Goal: Information Seeking & Learning: Learn about a topic

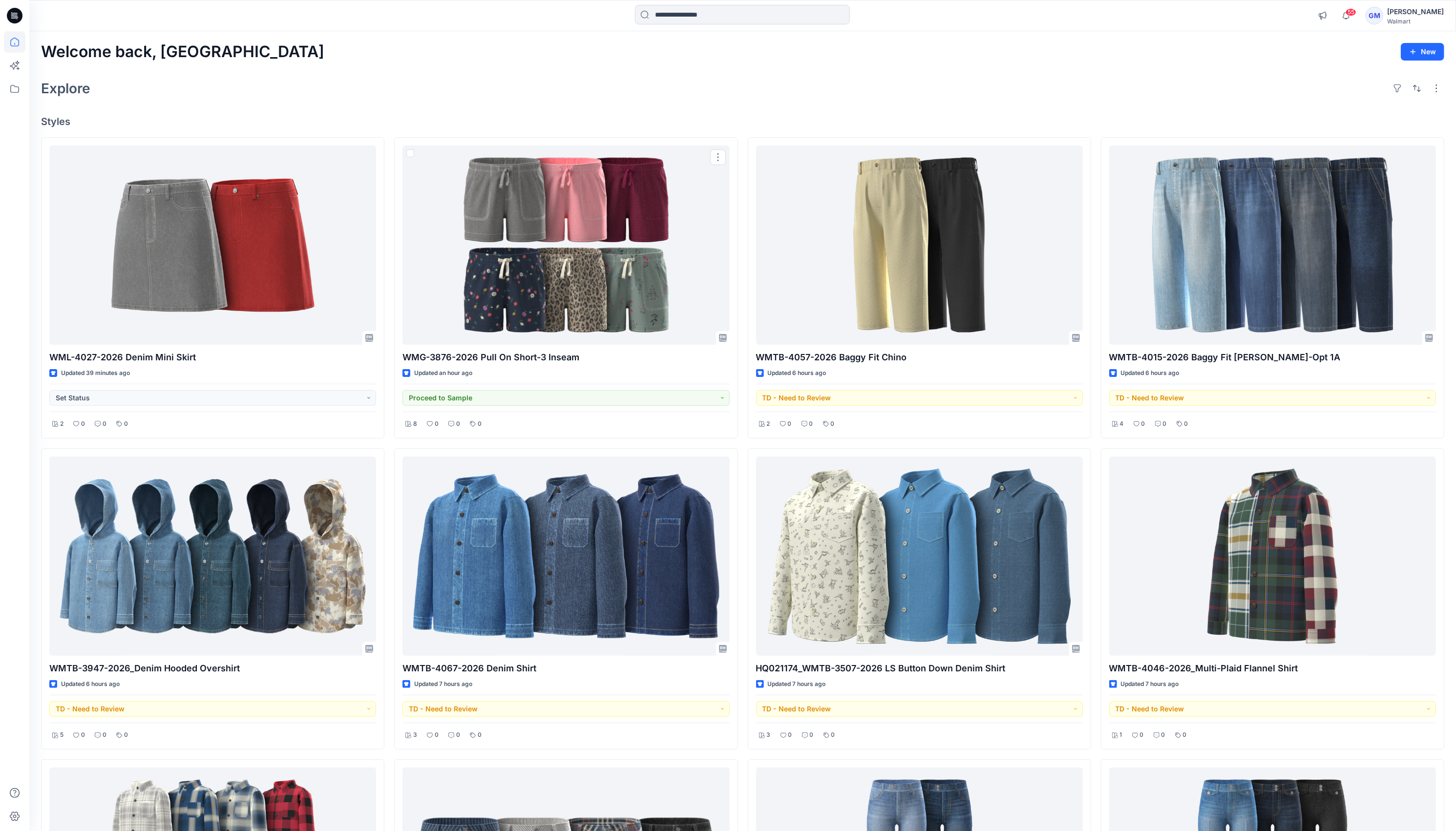
click at [402, 91] on div "Explore" at bounding box center [742, 88] width 1403 height 23
click at [7, 82] on icon at bounding box center [15, 89] width 21 height 21
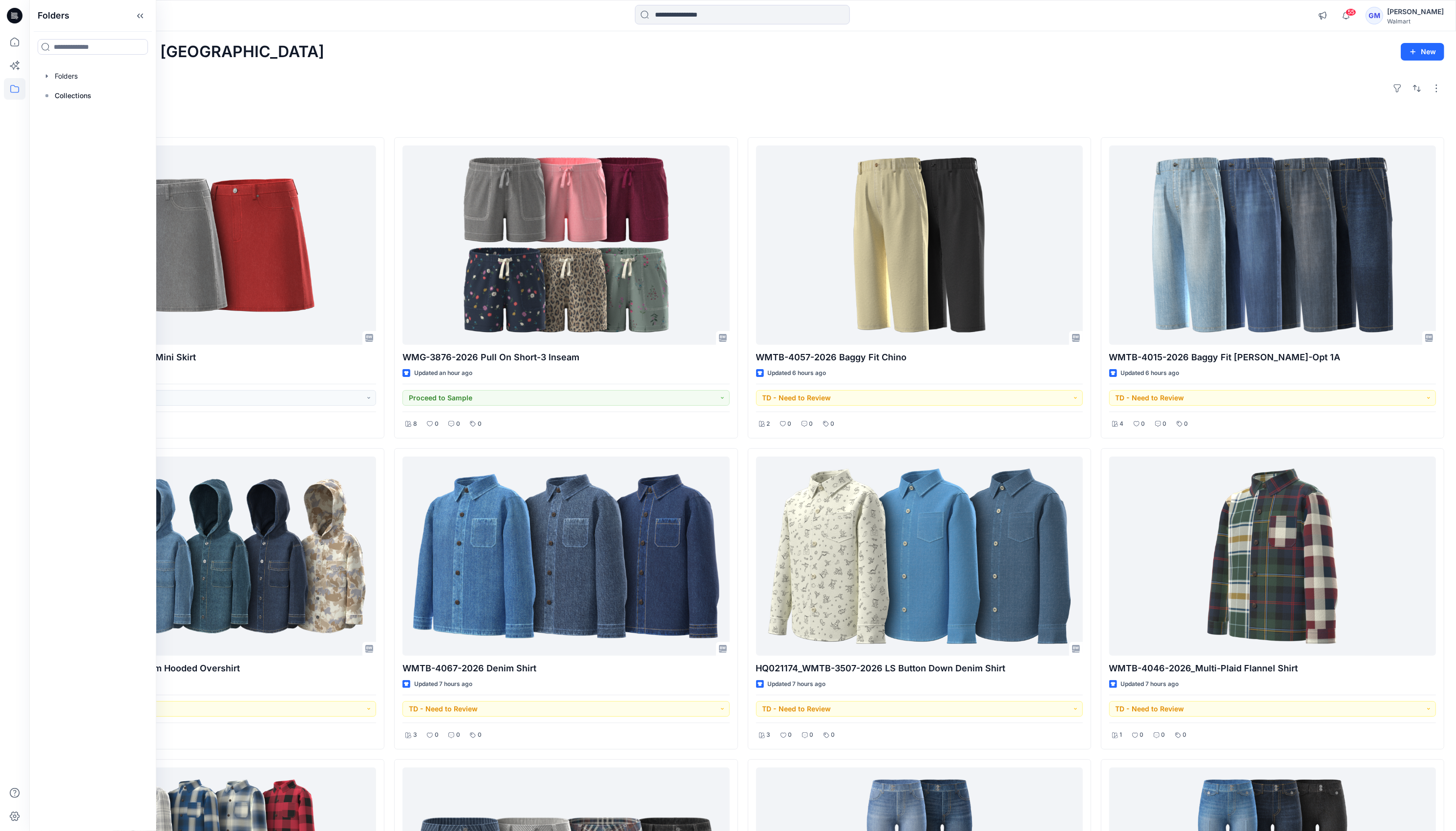
click at [318, 92] on div "Explore" at bounding box center [742, 88] width 1403 height 23
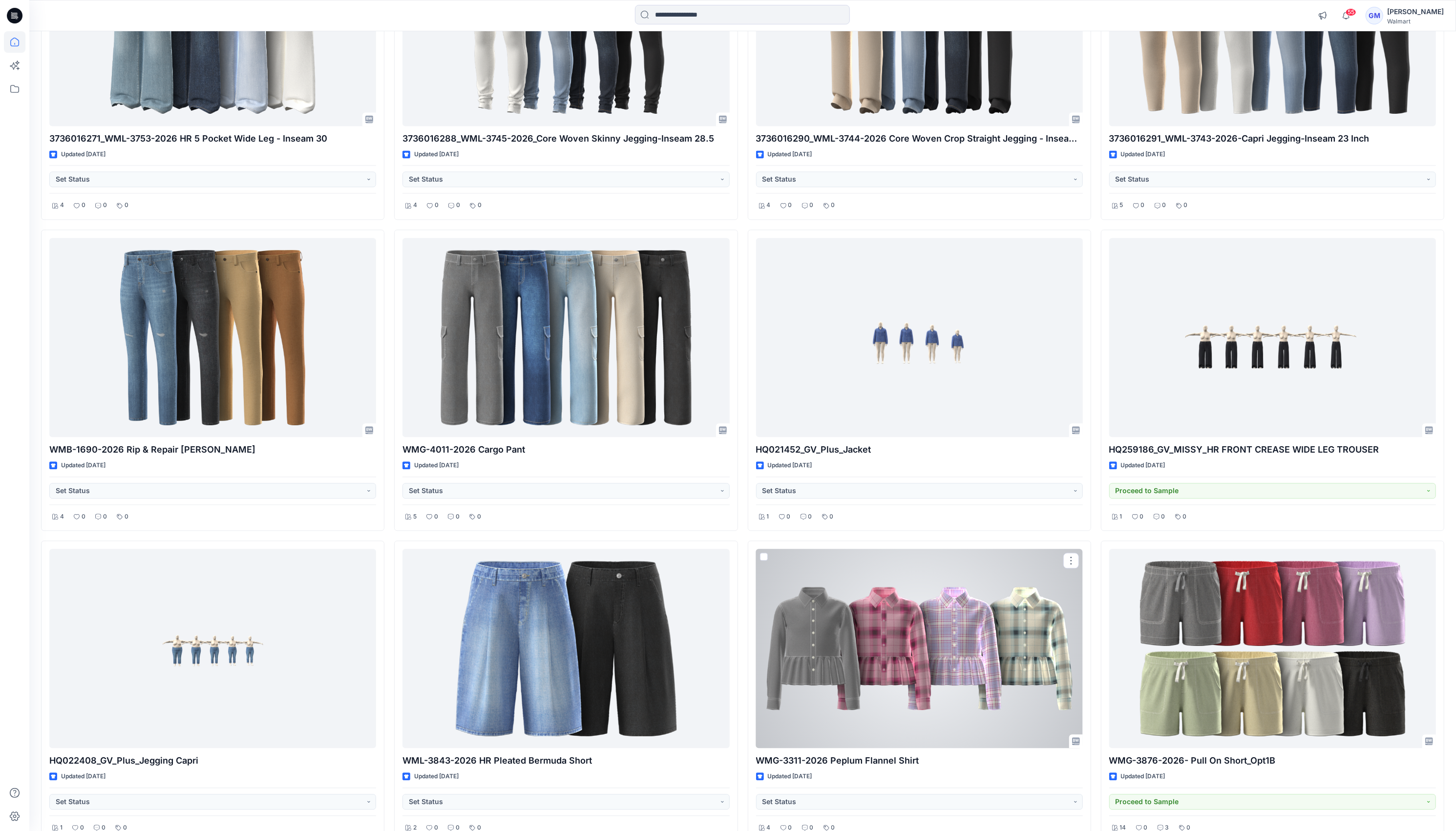
scroll to position [10909, 0]
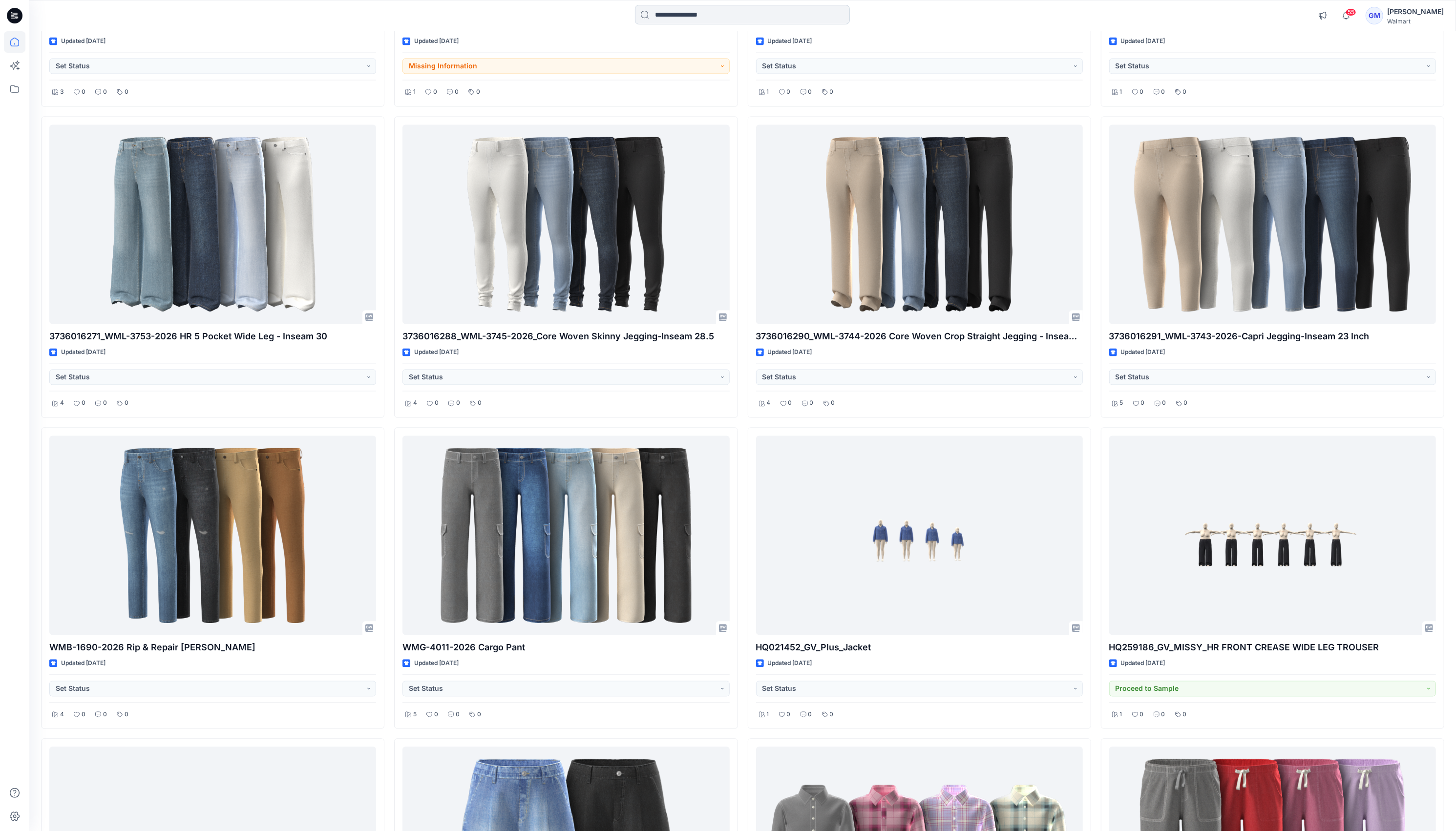
click at [720, 17] on input at bounding box center [742, 15] width 215 height 19
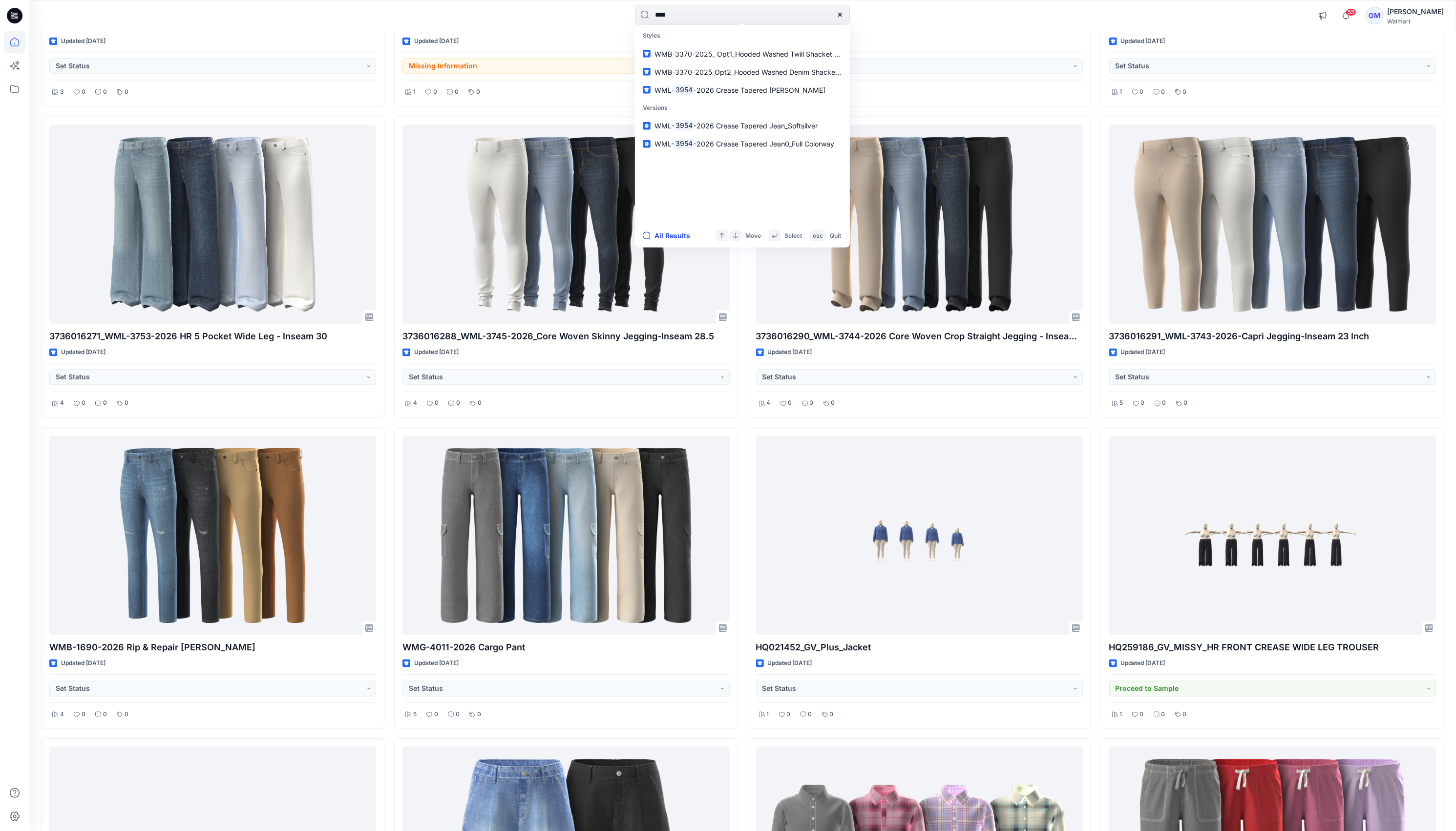
type input "****"
click at [669, 235] on button "All Results" at bounding box center [669, 236] width 54 height 12
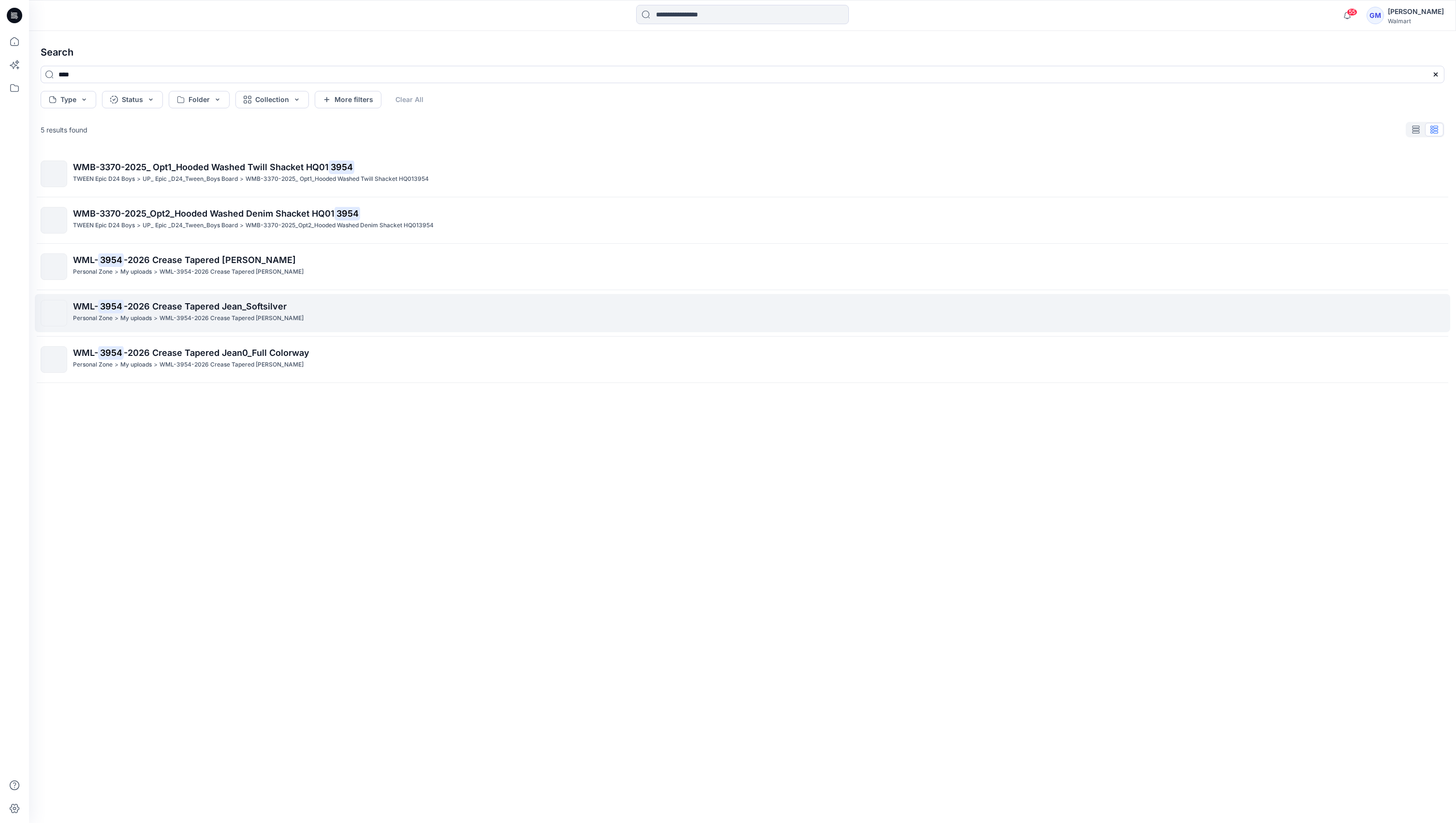
click at [238, 303] on span "-2026 Crease Tapered Jean_Softsilver" at bounding box center [205, 306] width 163 height 11
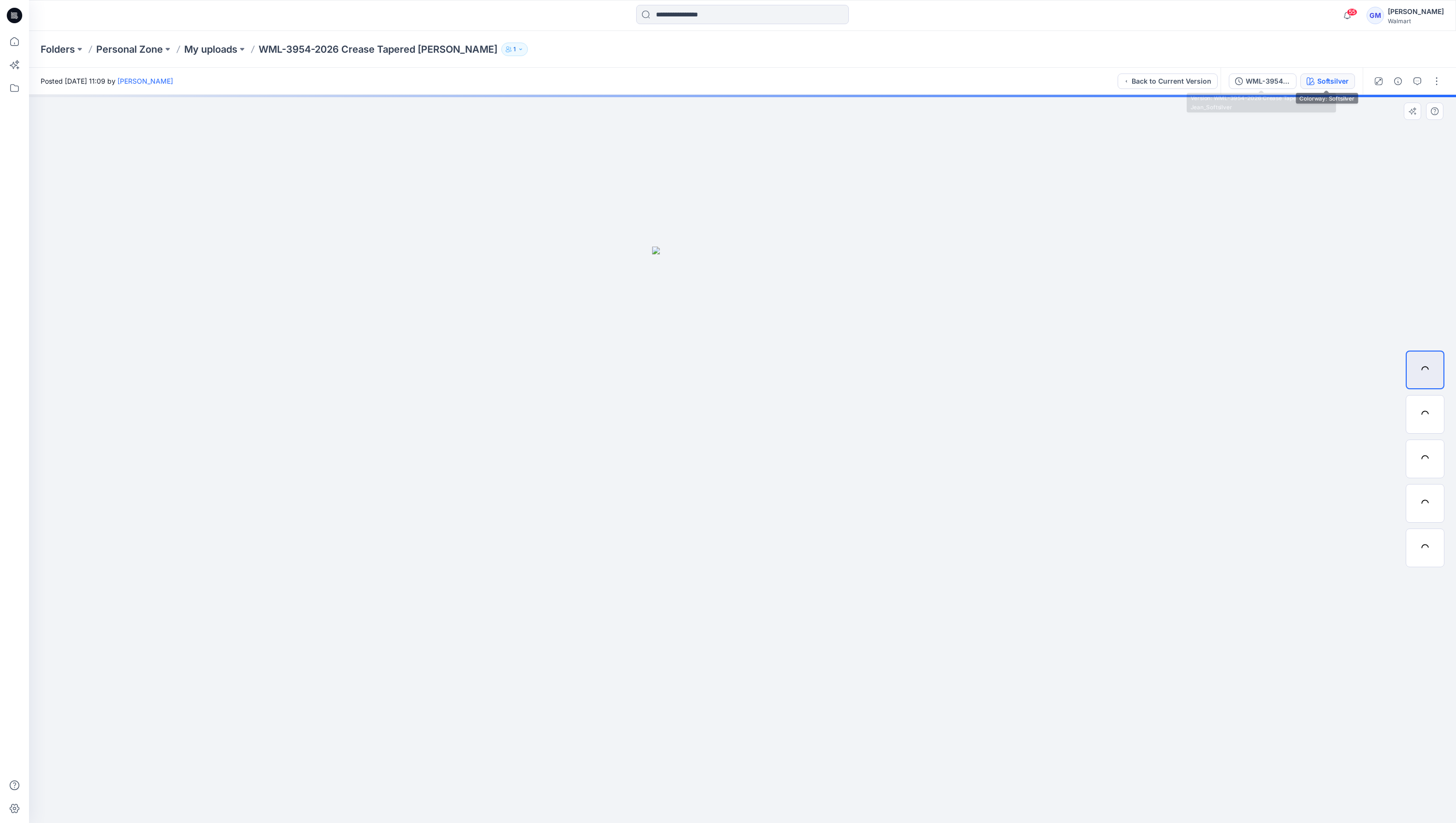
click at [1301, 84] on button "Softsilver" at bounding box center [1328, 81] width 55 height 15
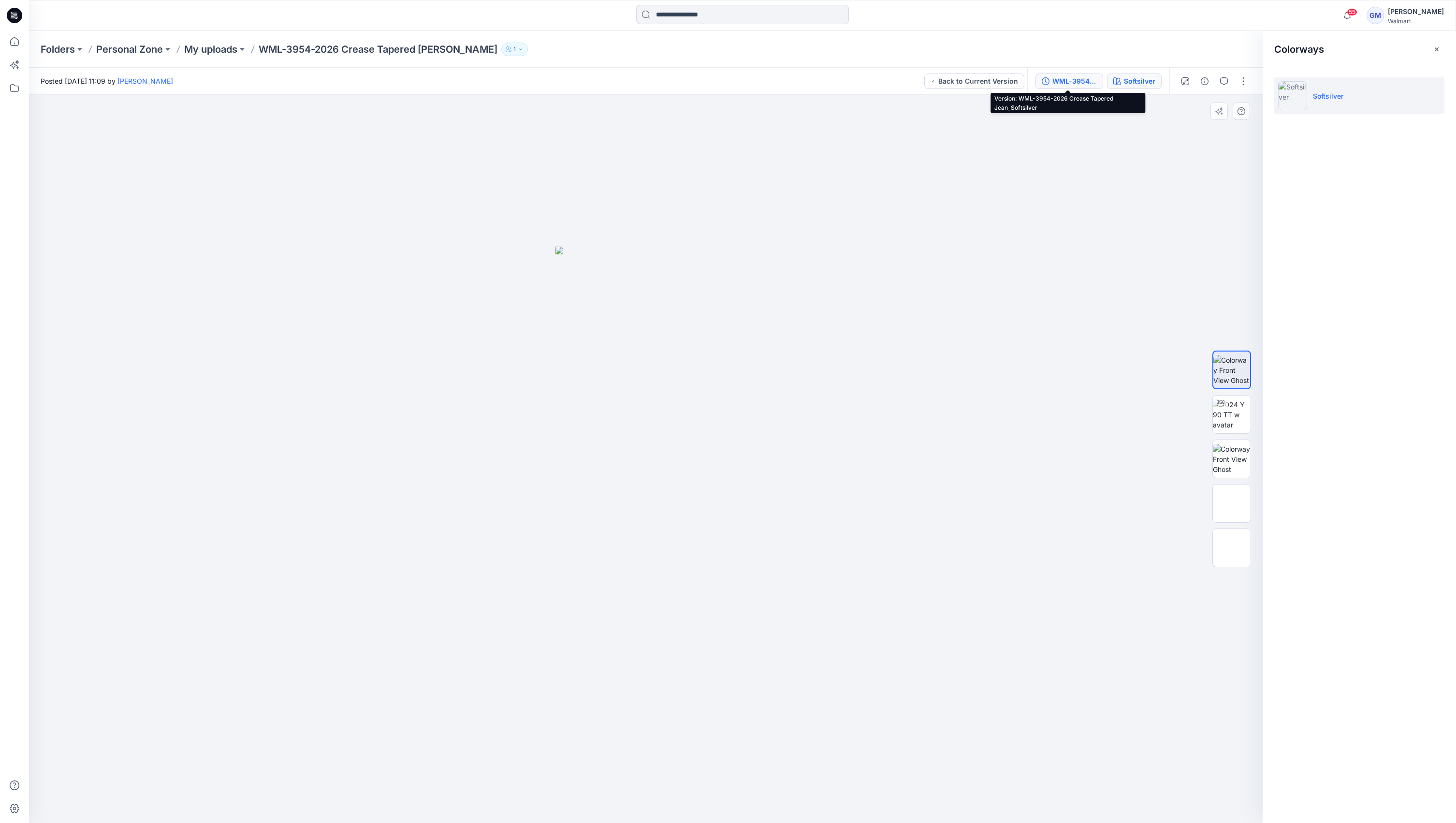
click at [1077, 80] on div "WML-3954-2026 Crease Tapered Jean_Softsilver" at bounding box center [1075, 80] width 44 height 11
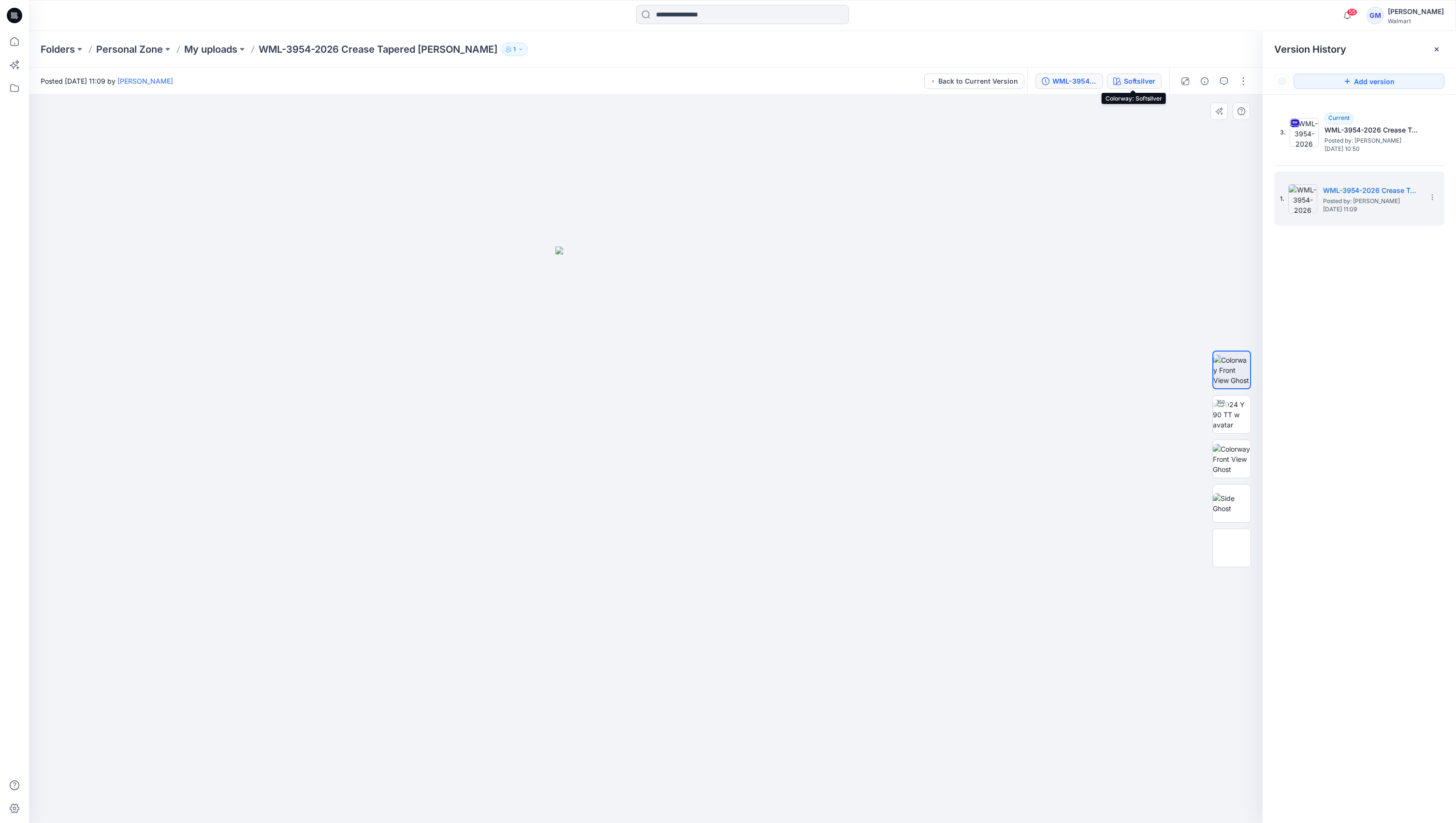
click at [1127, 80] on div "Softsilver" at bounding box center [1139, 80] width 32 height 11
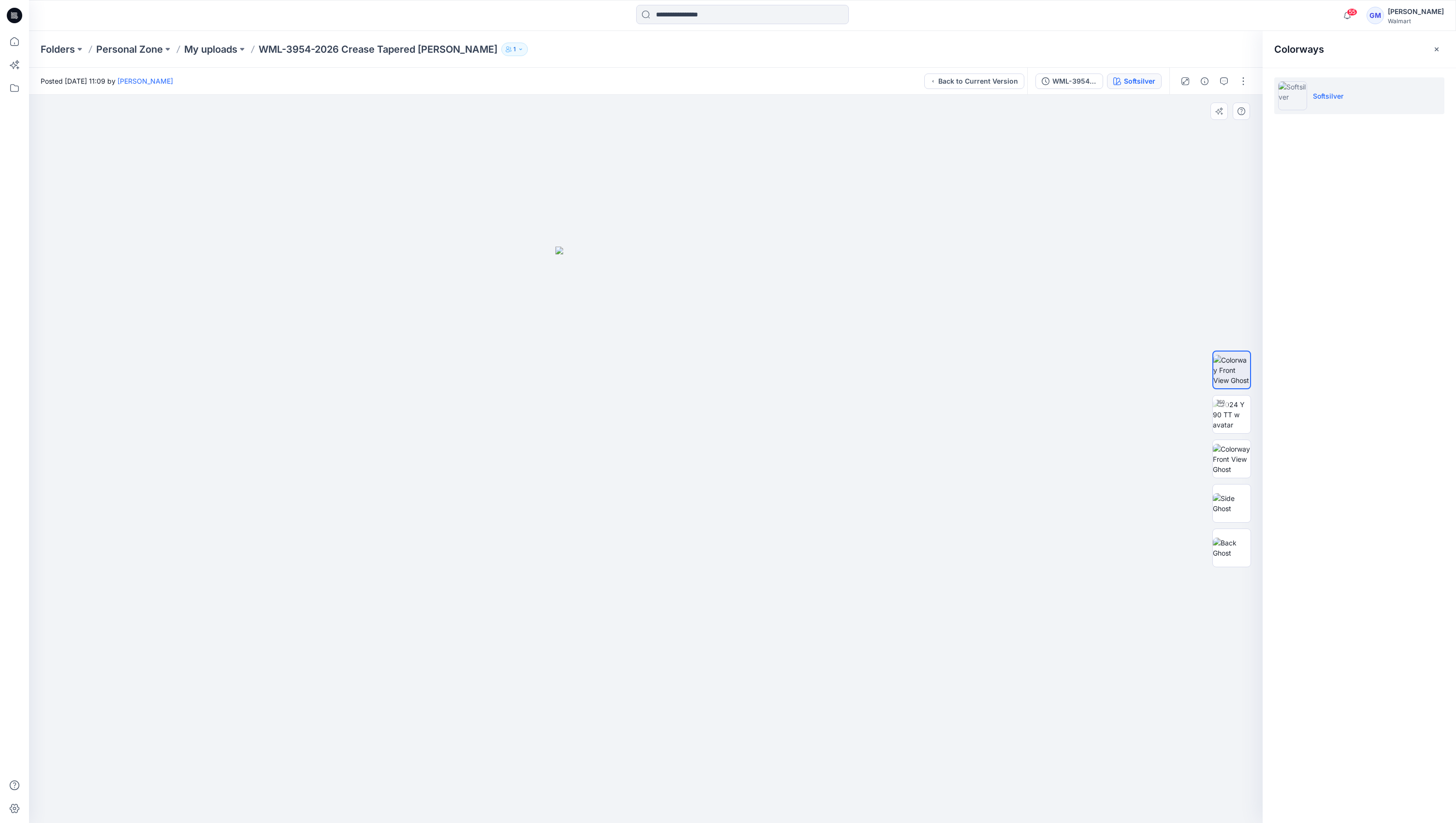
click at [1063, 71] on div "WML-3954-2026 Crease Tapered Jean_Softsilver Softsilver" at bounding box center [1098, 81] width 142 height 27
click at [1078, 84] on div "WML-3954-2026 Crease Tapered Jean_Softsilver" at bounding box center [1075, 80] width 44 height 11
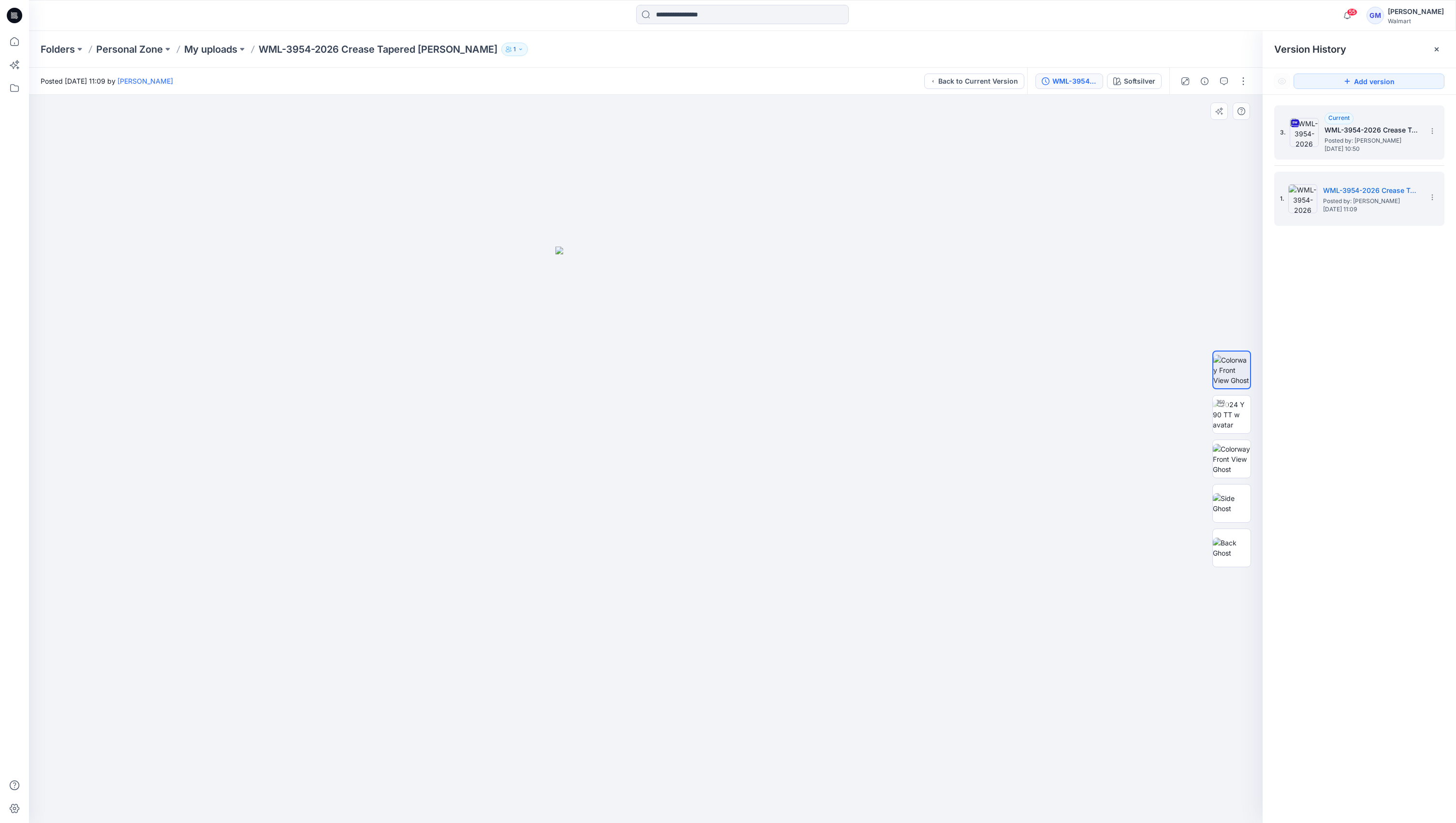
click at [1362, 146] on span "[DATE] 10:50" at bounding box center [1373, 149] width 97 height 7
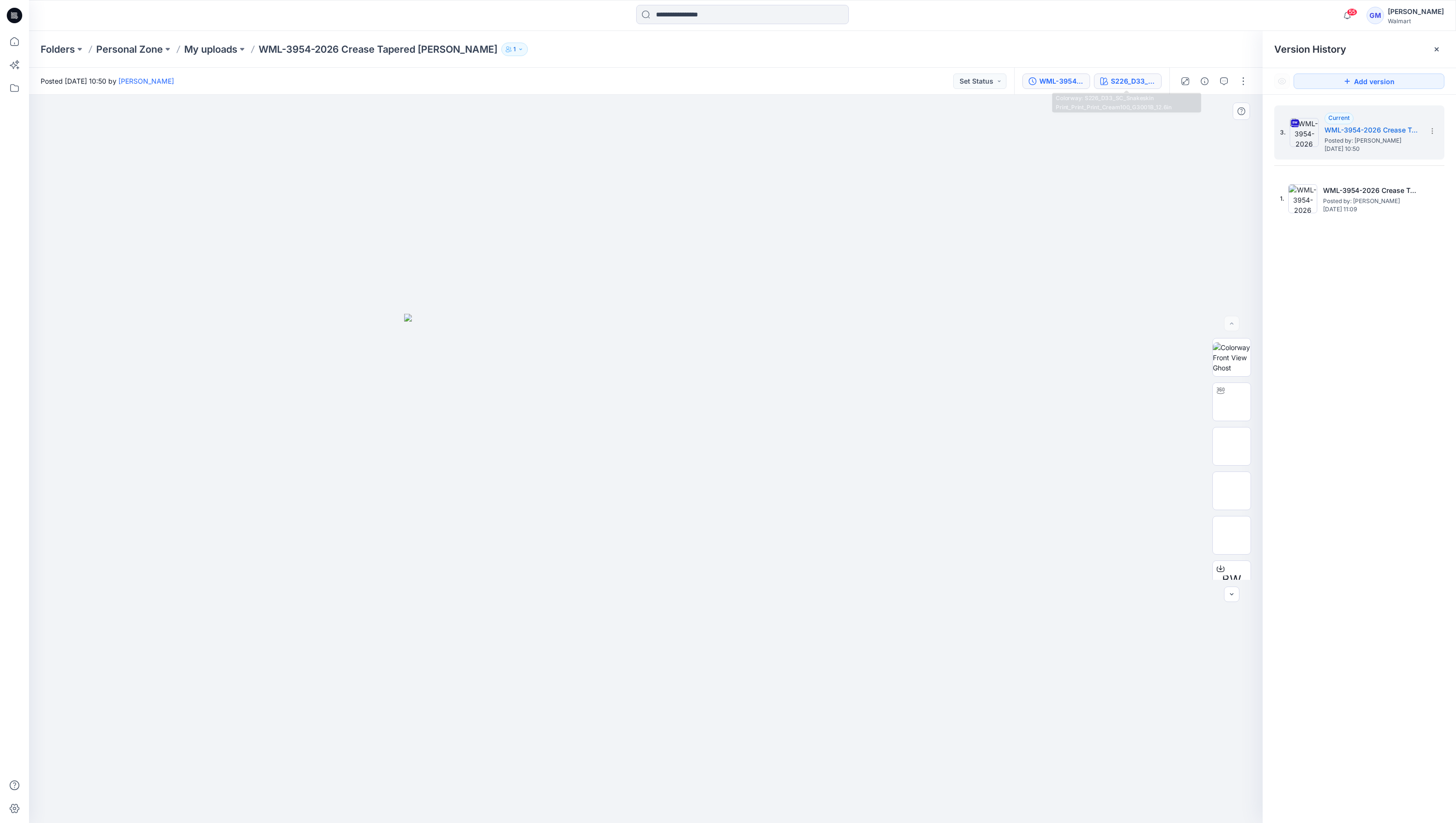
click at [1116, 75] on button "S226_D33_SC_Snakeskin Print_Print_Print_Cream100_G3001B_12.6in" at bounding box center [1127, 81] width 68 height 15
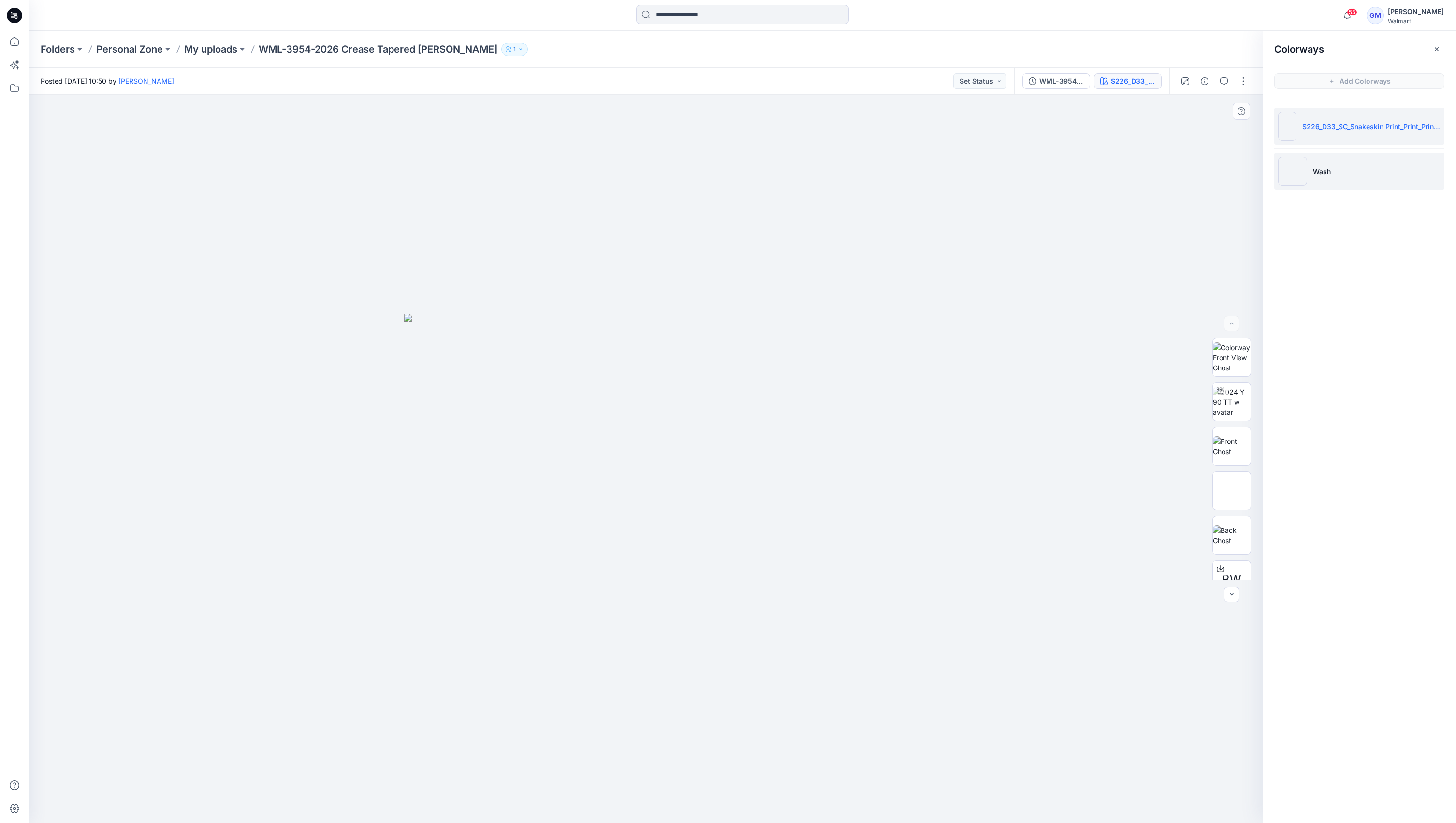
click at [1351, 169] on li "Wash" at bounding box center [1359, 171] width 171 height 36
click at [1232, 401] on img at bounding box center [1232, 401] width 0 height 0
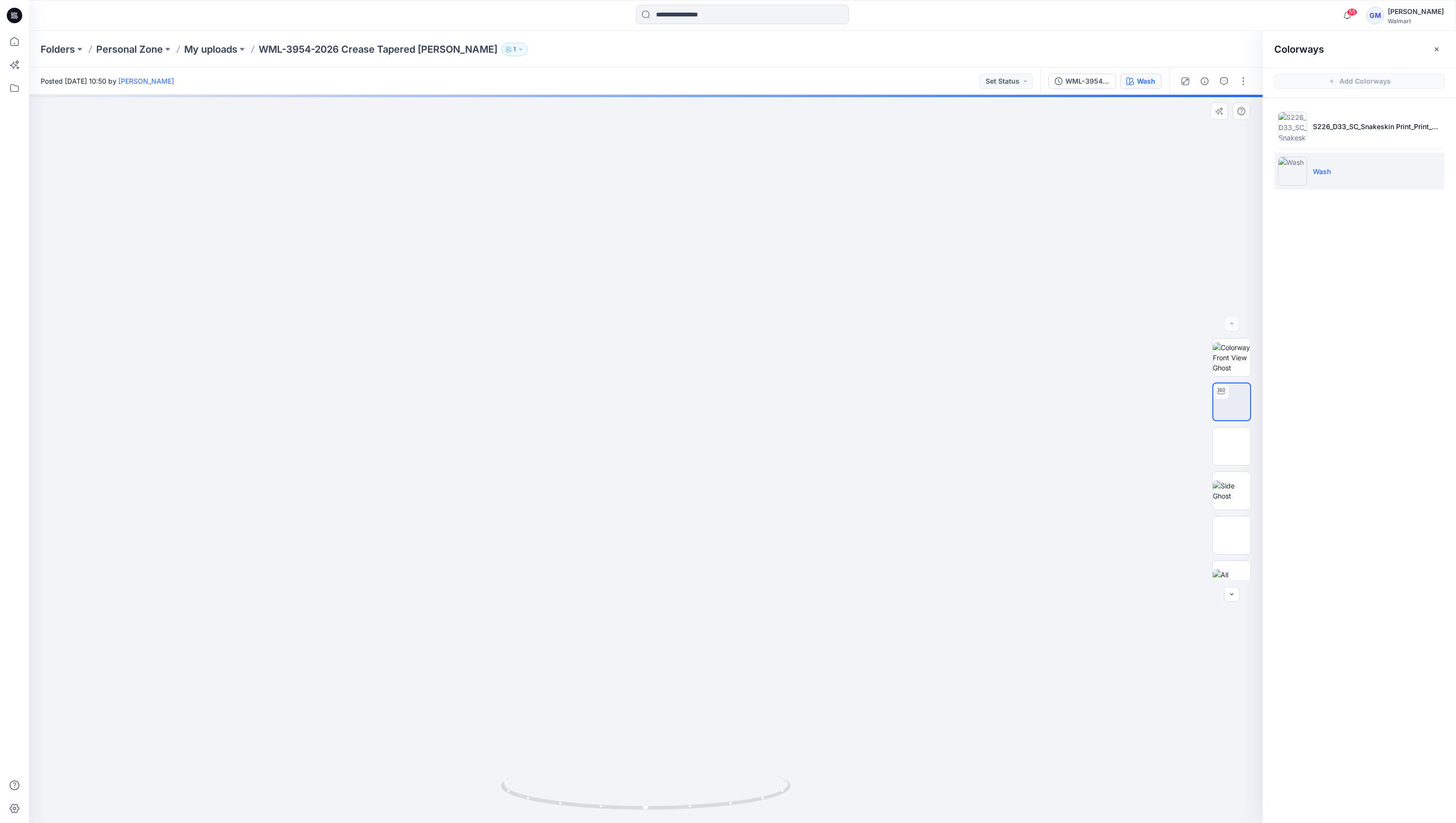
drag, startPoint x: 802, startPoint y: 486, endPoint x: 805, endPoint y: 386, distance: 100.0
drag, startPoint x: 743, startPoint y: 807, endPoint x: 1166, endPoint y: 685, distance: 440.2
click at [725, 806] on icon at bounding box center [647, 794] width 292 height 36
drag, startPoint x: 886, startPoint y: 553, endPoint x: 893, endPoint y: 585, distance: 32.8
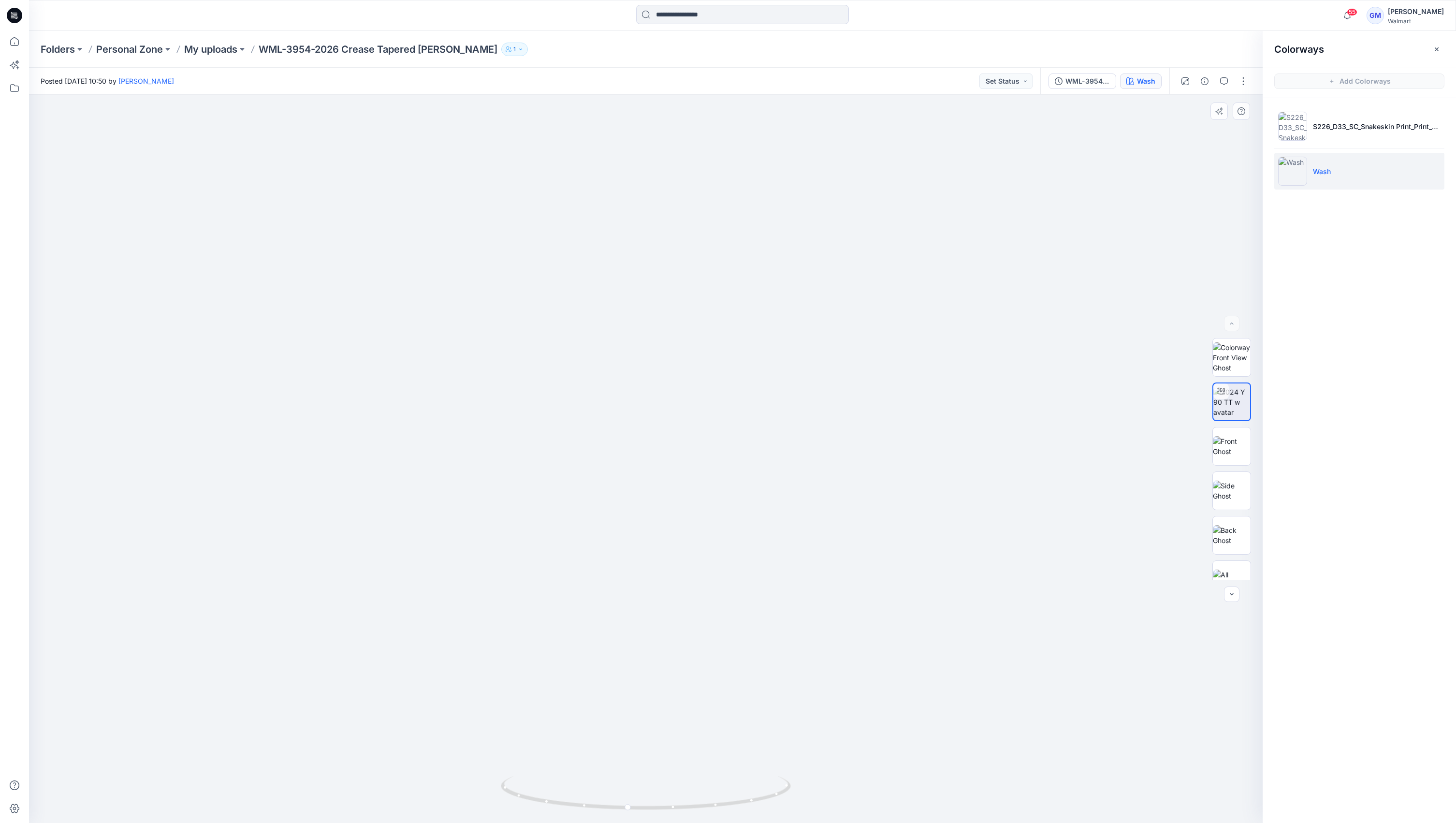
click at [886, 553] on img at bounding box center [646, 287] width 1137 height 1072
drag, startPoint x: 726, startPoint y: 803, endPoint x: 758, endPoint y: 808, distance: 32.4
click at [758, 808] on icon at bounding box center [647, 794] width 292 height 36
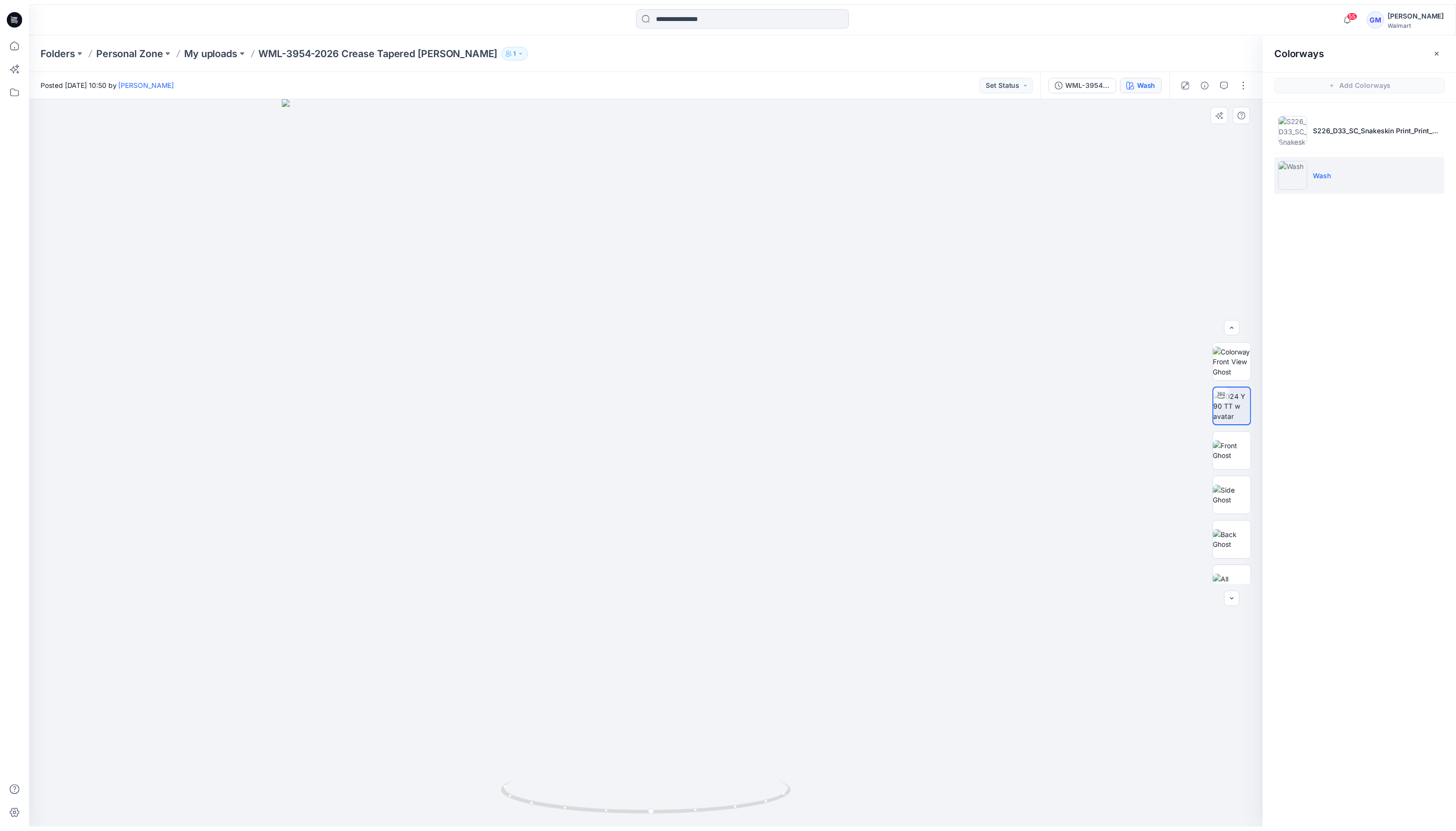
scroll to position [19, 0]
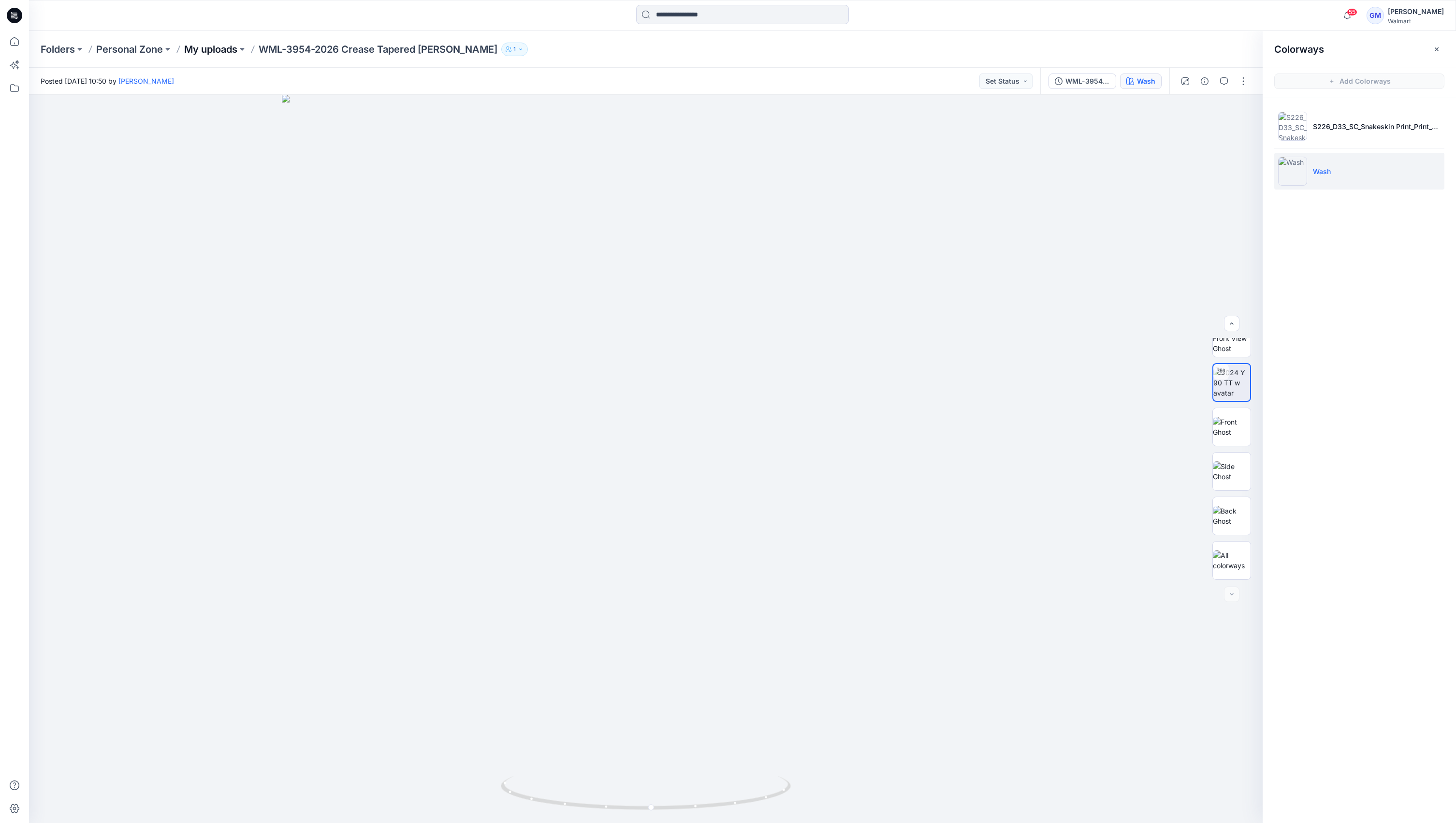
click at [201, 50] on p "My uploads" at bounding box center [211, 49] width 54 height 13
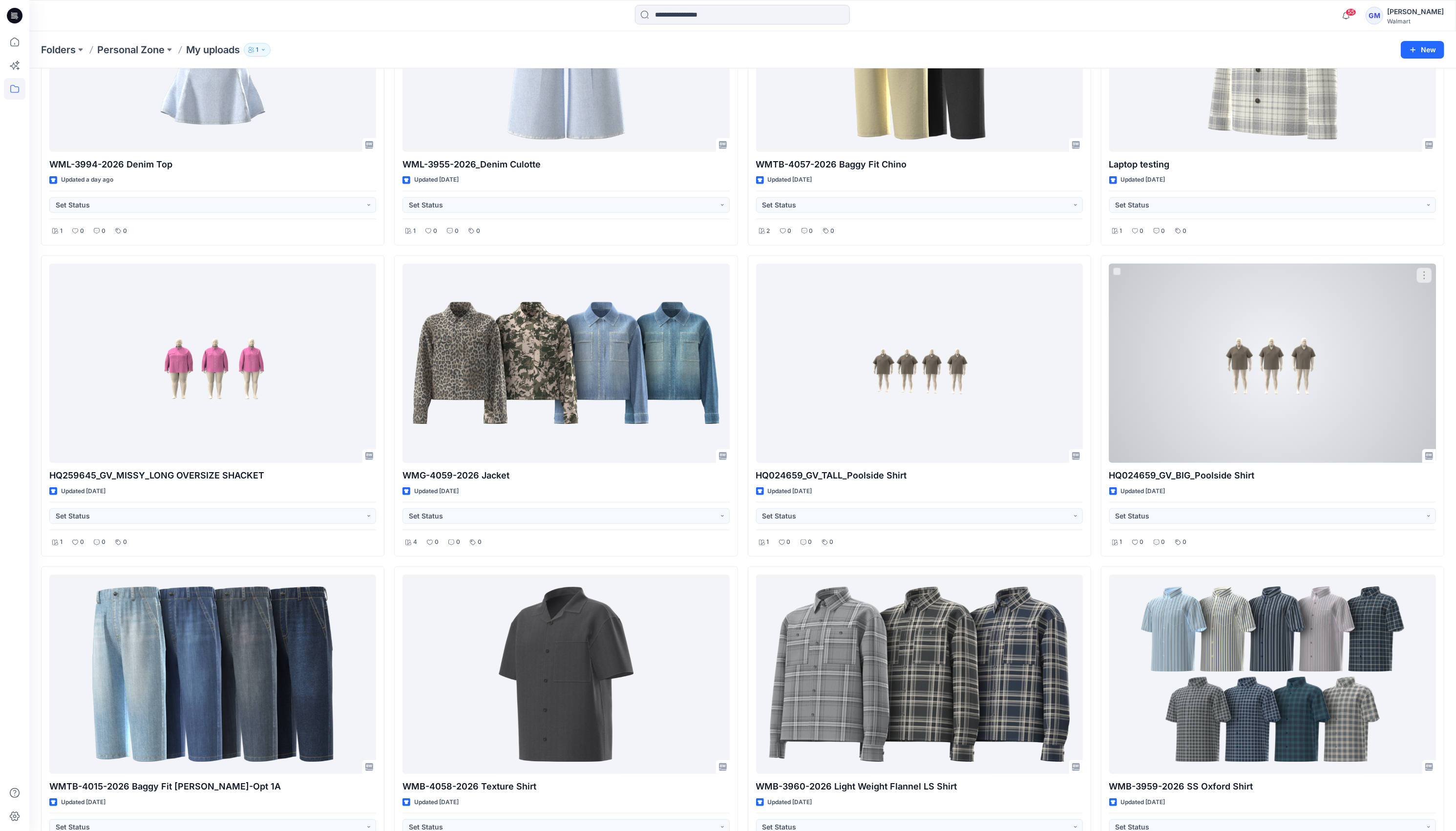
scroll to position [934, 0]
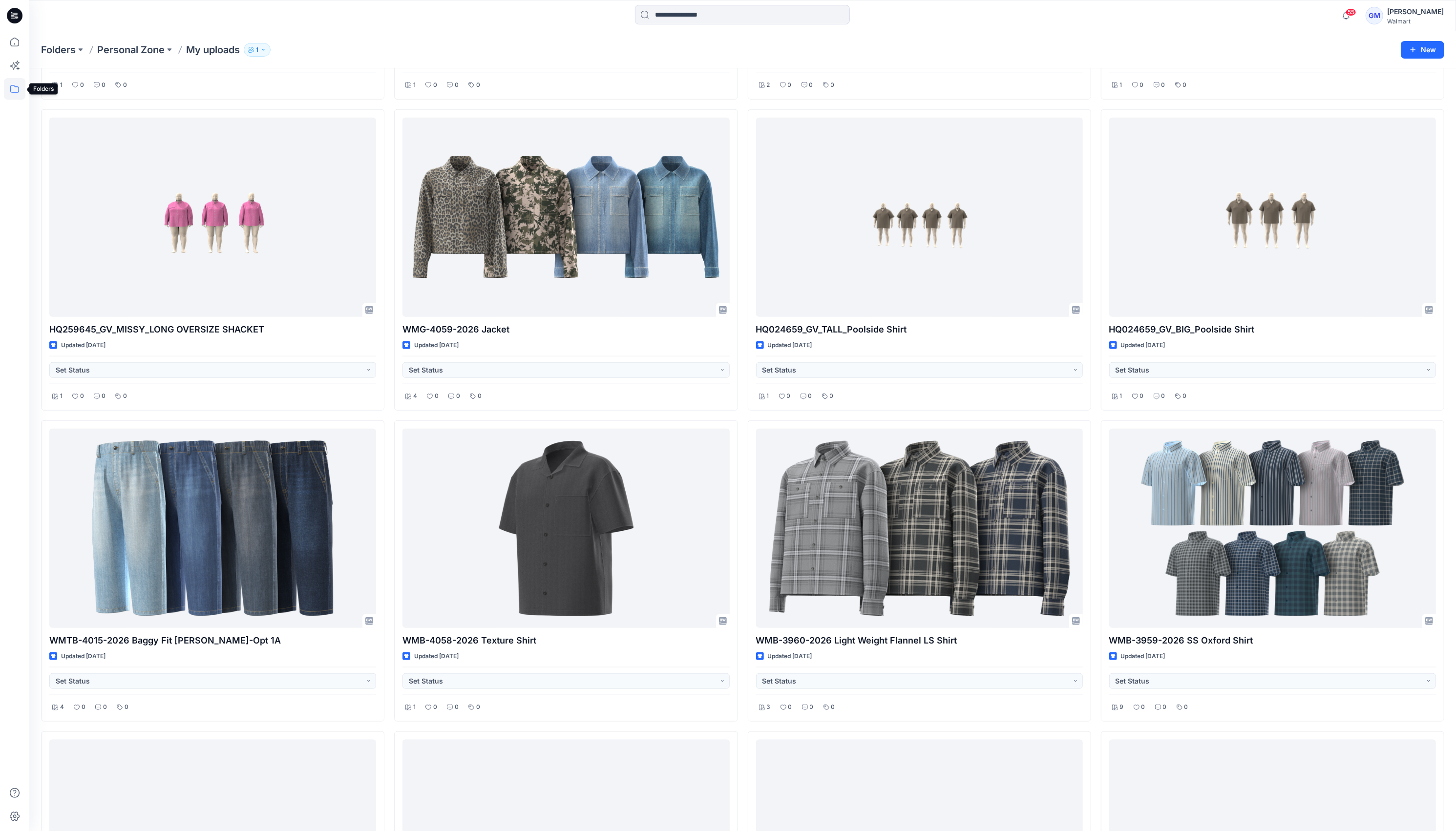
click at [5, 88] on icon at bounding box center [15, 89] width 21 height 21
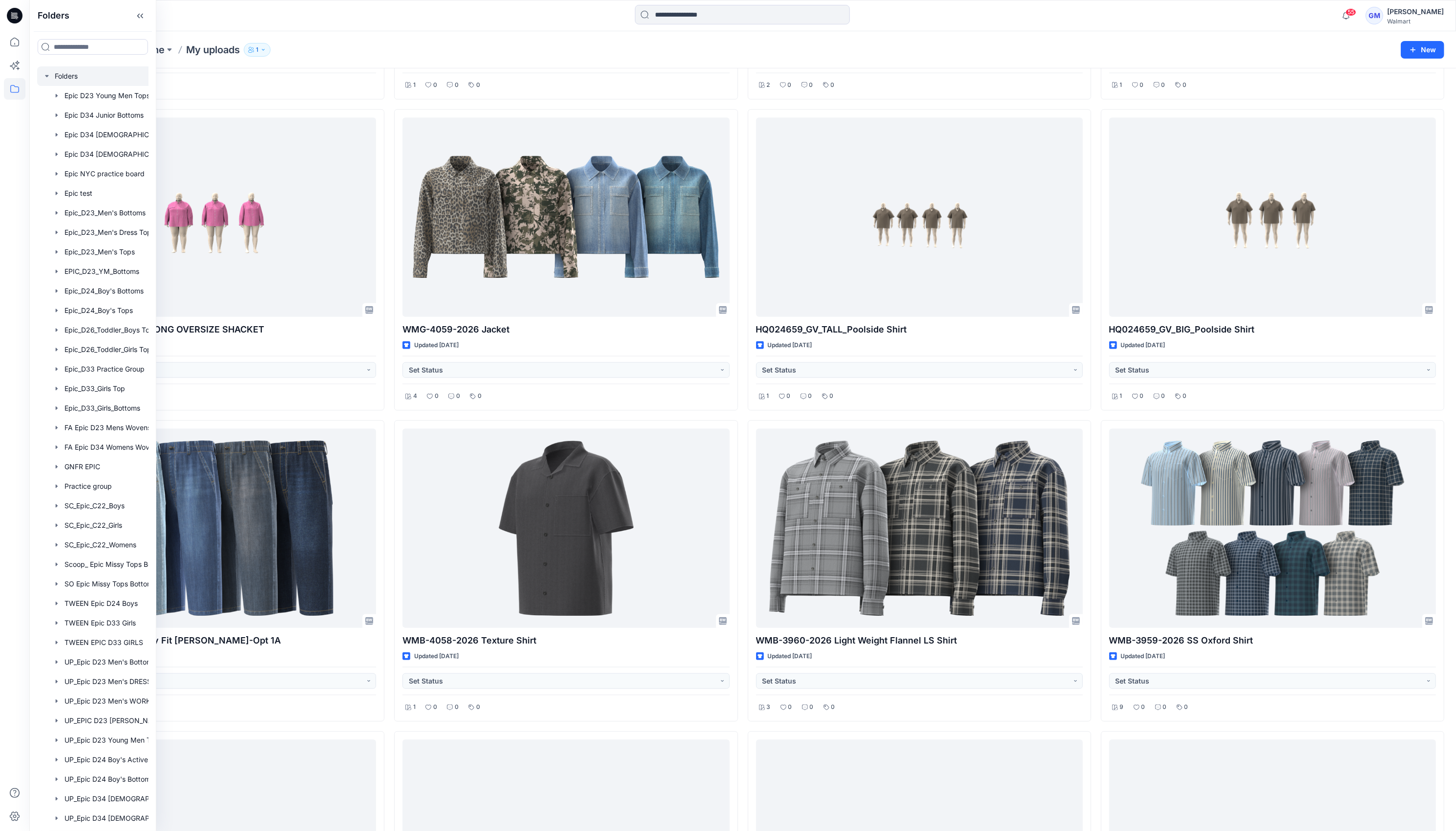
click at [71, 73] on div at bounding box center [104, 76] width 136 height 19
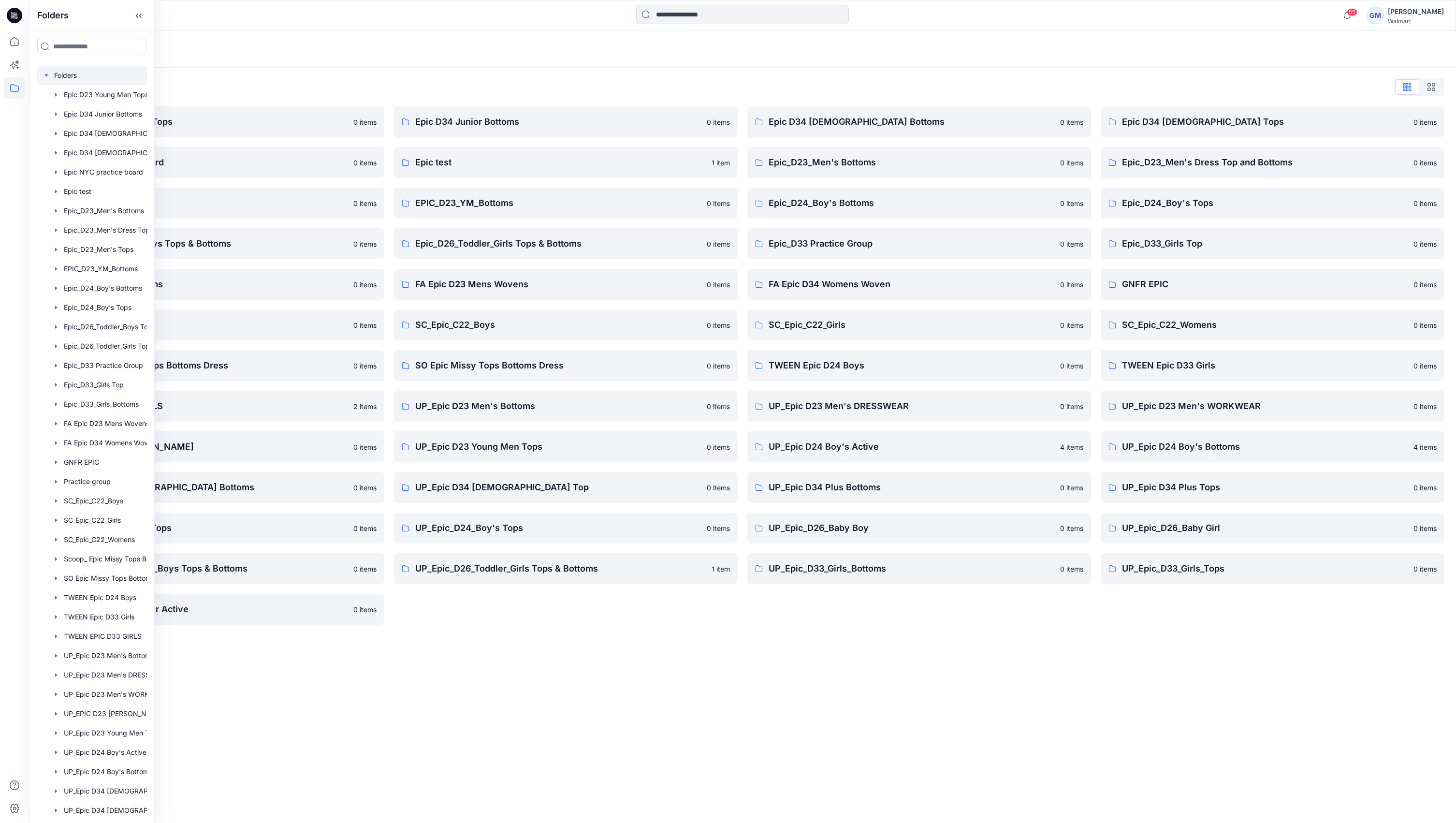
click at [767, 686] on div "Folders Folders List Epic D23 Young Men Tops 0 items Epic NYC practice board 0 …" at bounding box center [742, 426] width 1427 height 792
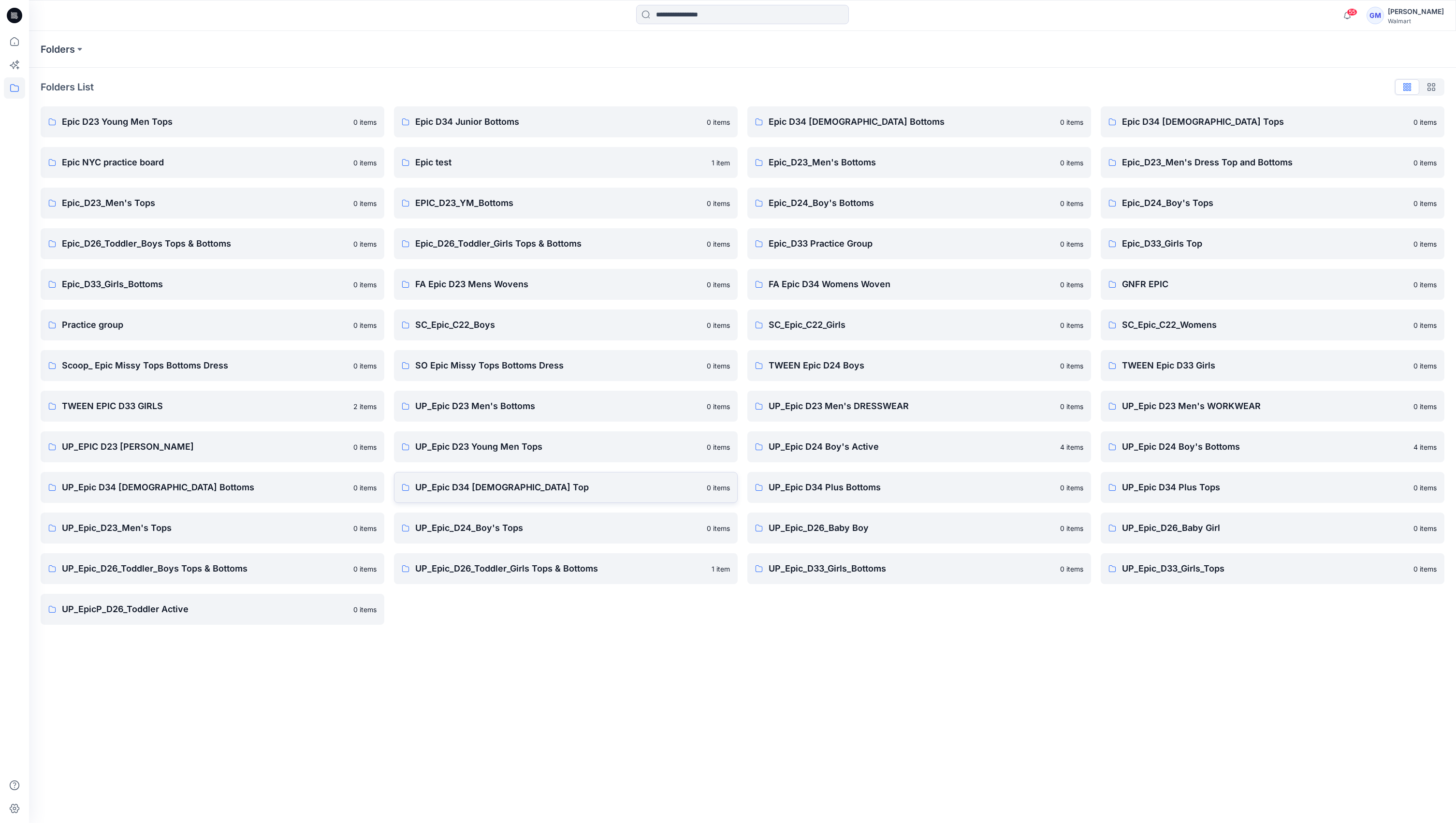
click at [570, 491] on p "UP_Epic D34 [DEMOGRAPHIC_DATA] Top" at bounding box center [558, 488] width 285 height 13
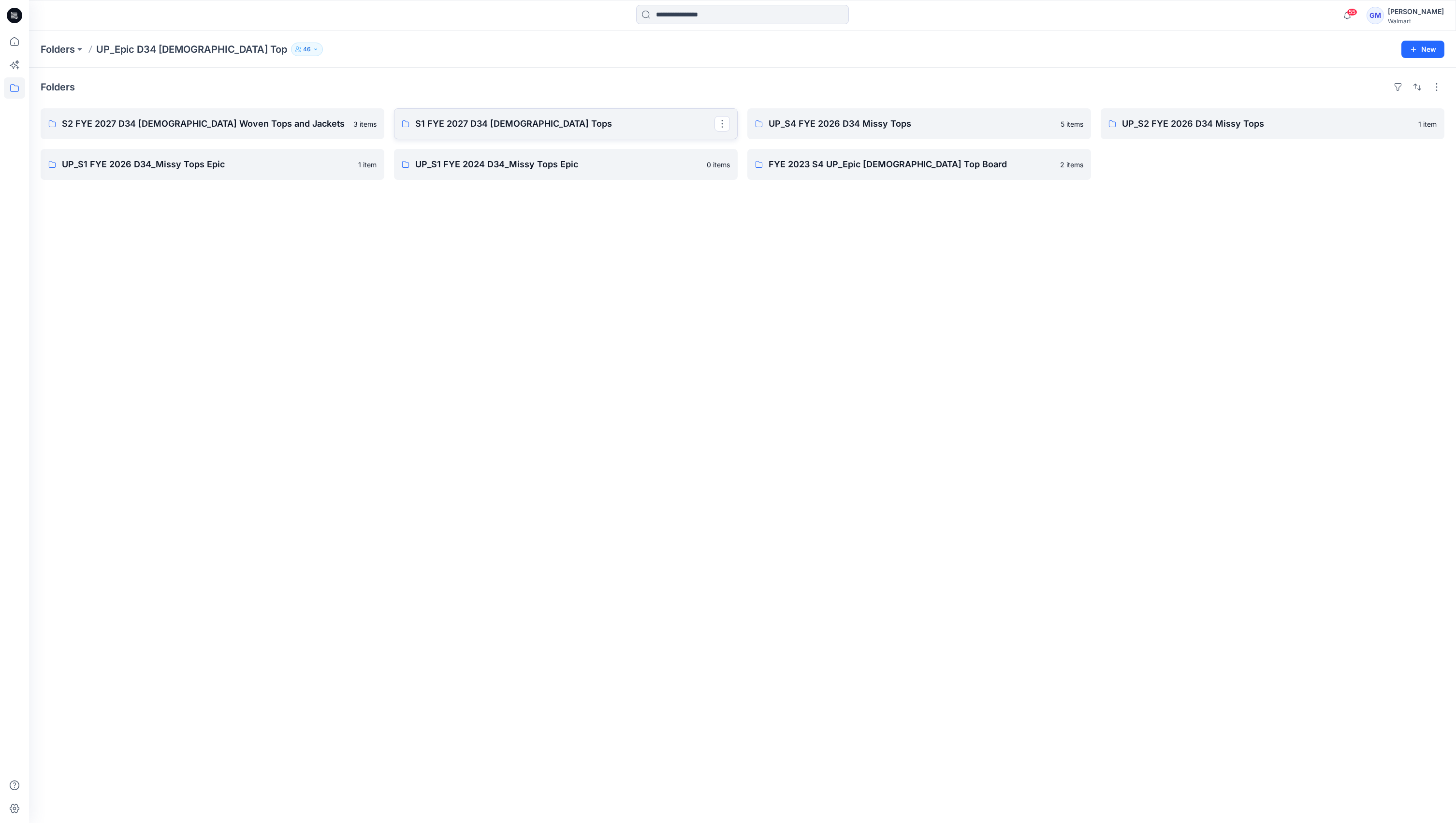
click at [482, 116] on link "S1 FYE 2027 D34 [DEMOGRAPHIC_DATA] Tops" at bounding box center [565, 124] width 344 height 31
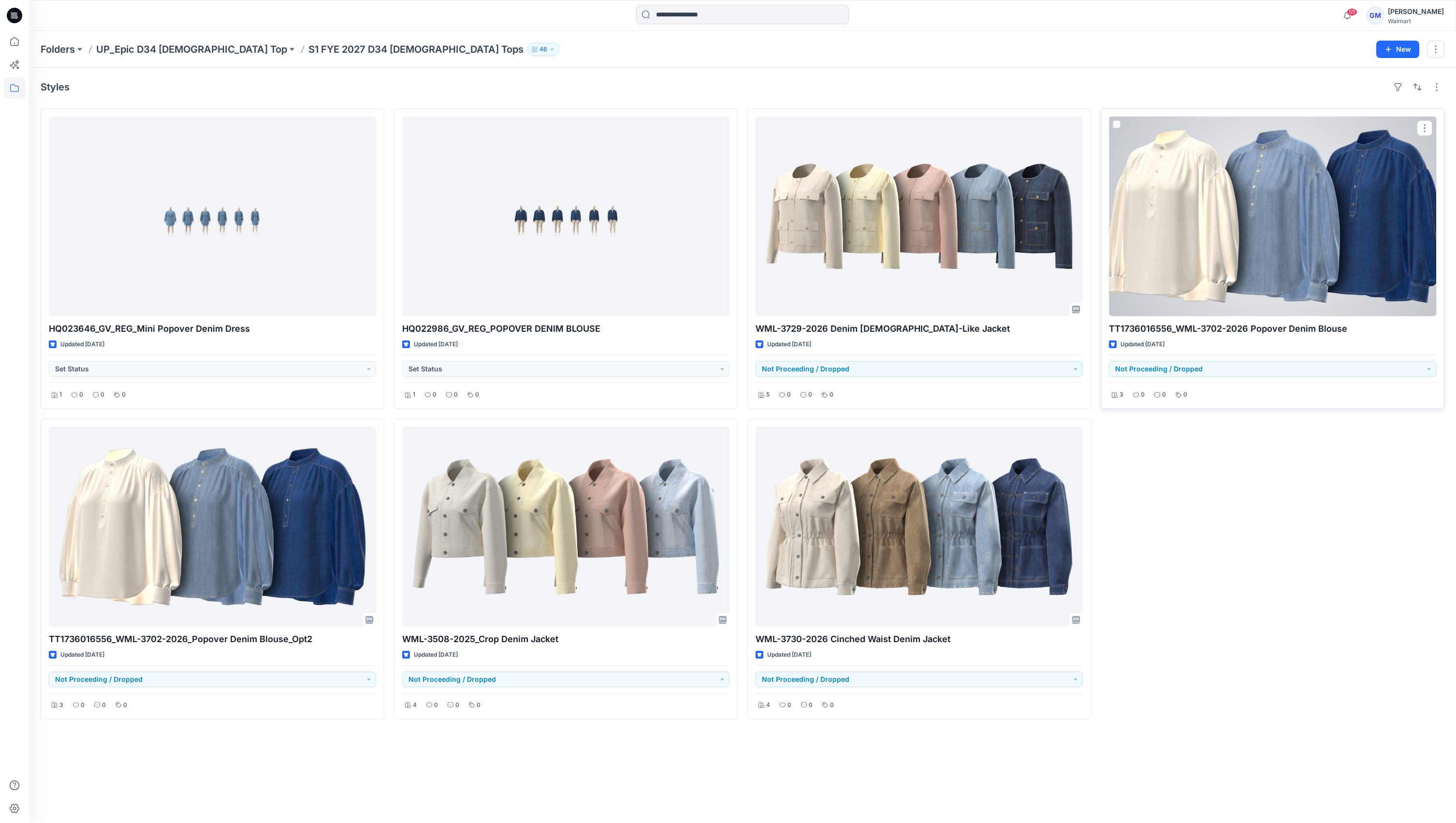
click at [1292, 258] on div at bounding box center [1273, 217] width 328 height 199
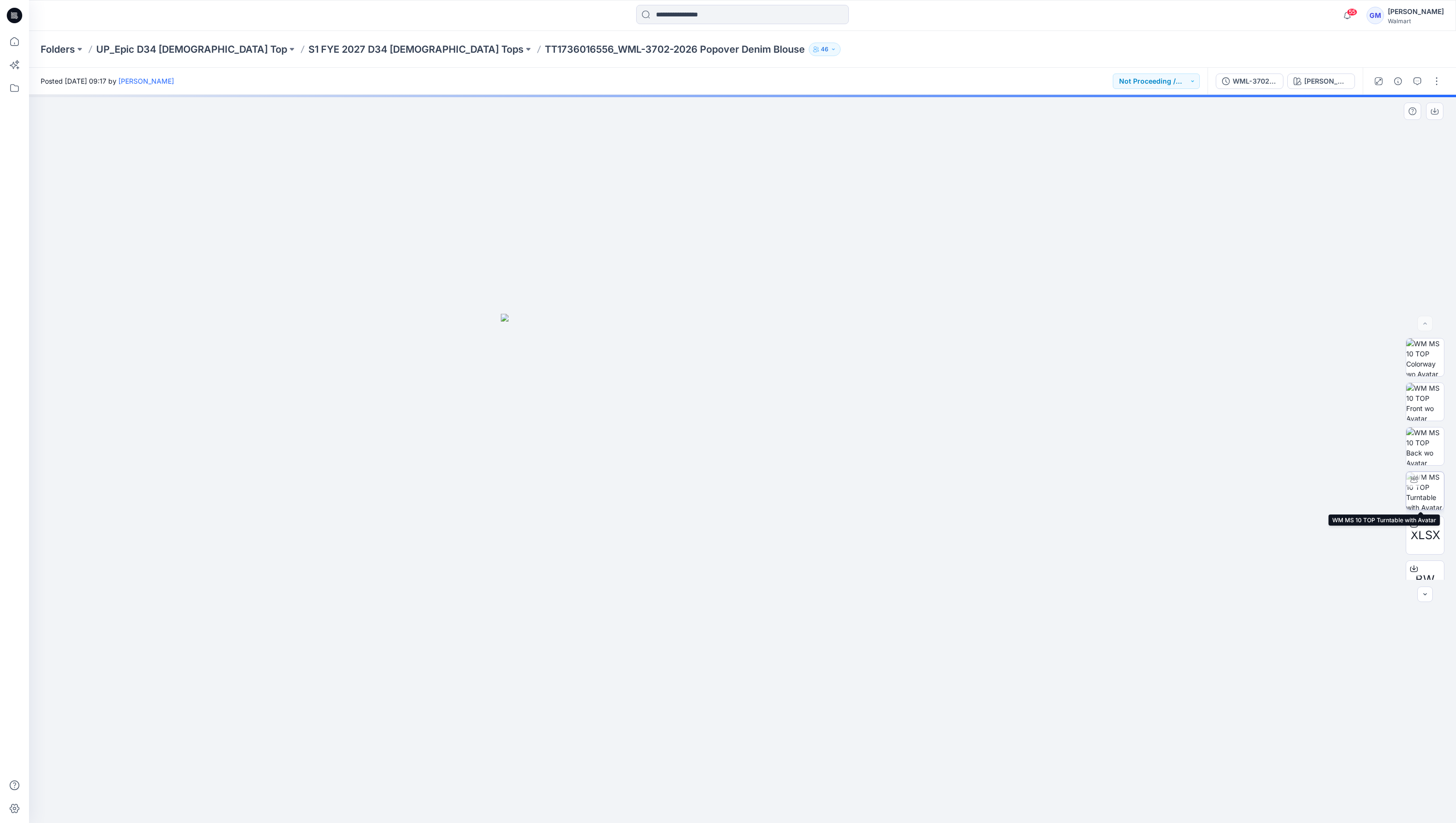
click at [1427, 484] on img at bounding box center [1424, 491] width 37 height 37
drag, startPoint x: 814, startPoint y: 623, endPoint x: 812, endPoint y: 667, distance: 44.0
click at [813, 648] on img at bounding box center [741, 459] width 811 height 729
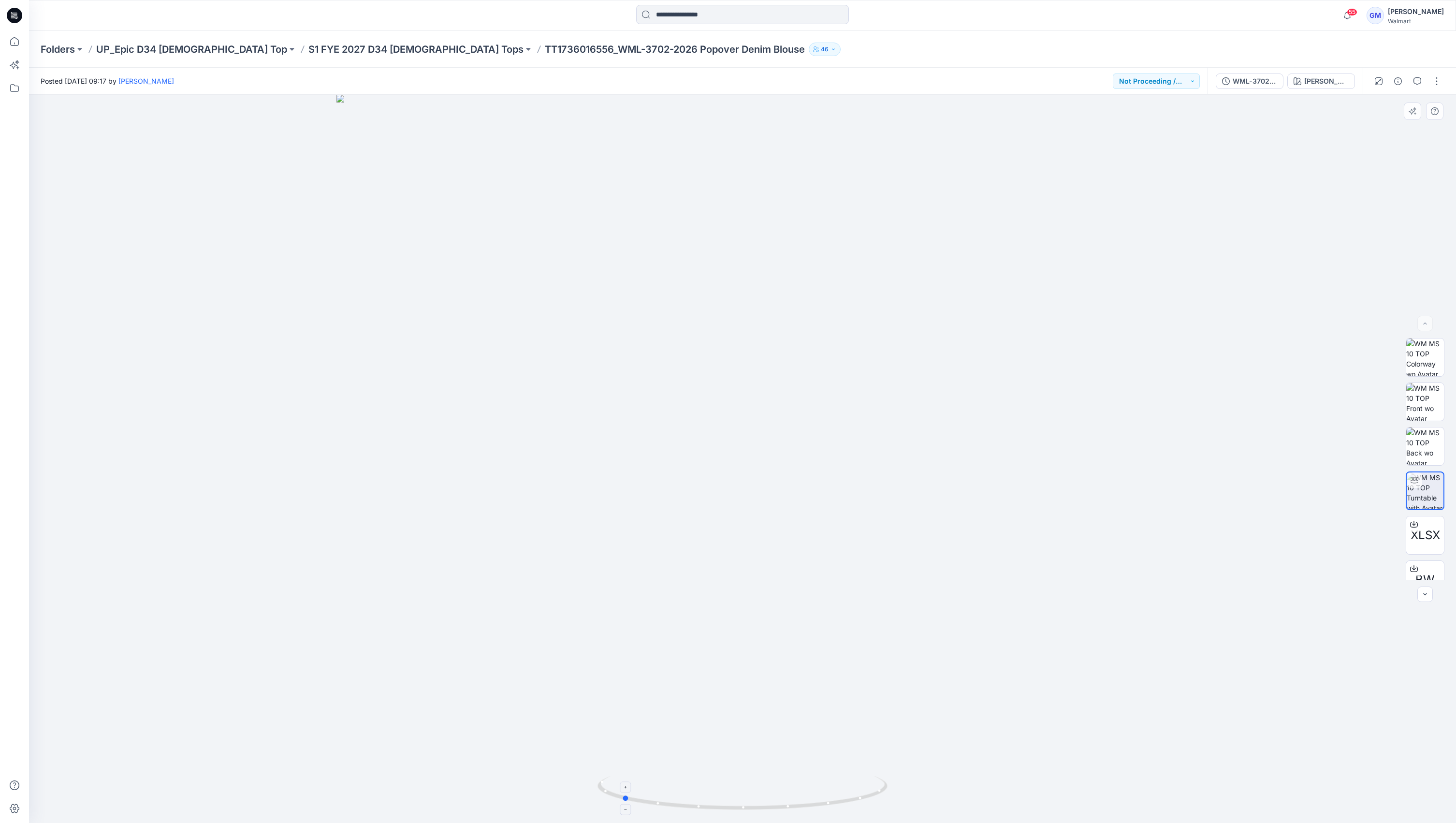
drag, startPoint x: 851, startPoint y: 815, endPoint x: 731, endPoint y: 809, distance: 120.1
click at [731, 809] on div at bounding box center [742, 799] width 290 height 48
drag, startPoint x: 848, startPoint y: 809, endPoint x: 701, endPoint y: 810, distance: 147.0
click at [701, 810] on icon at bounding box center [743, 794] width 292 height 36
click at [308, 49] on p "S1 FYE 2027 D34 [DEMOGRAPHIC_DATA] Tops" at bounding box center [416, 49] width 216 height 13
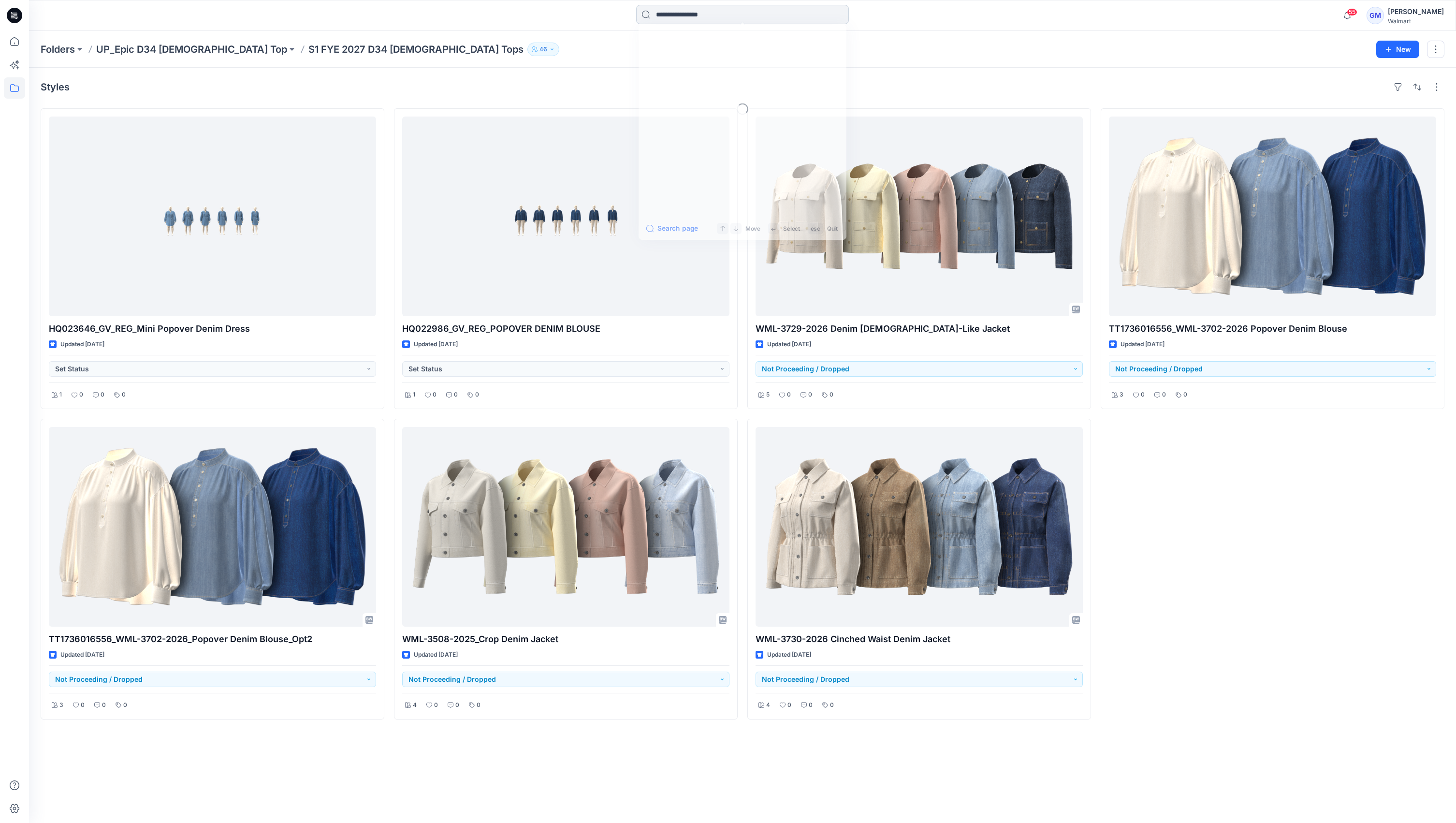
click at [714, 17] on input at bounding box center [742, 14] width 213 height 19
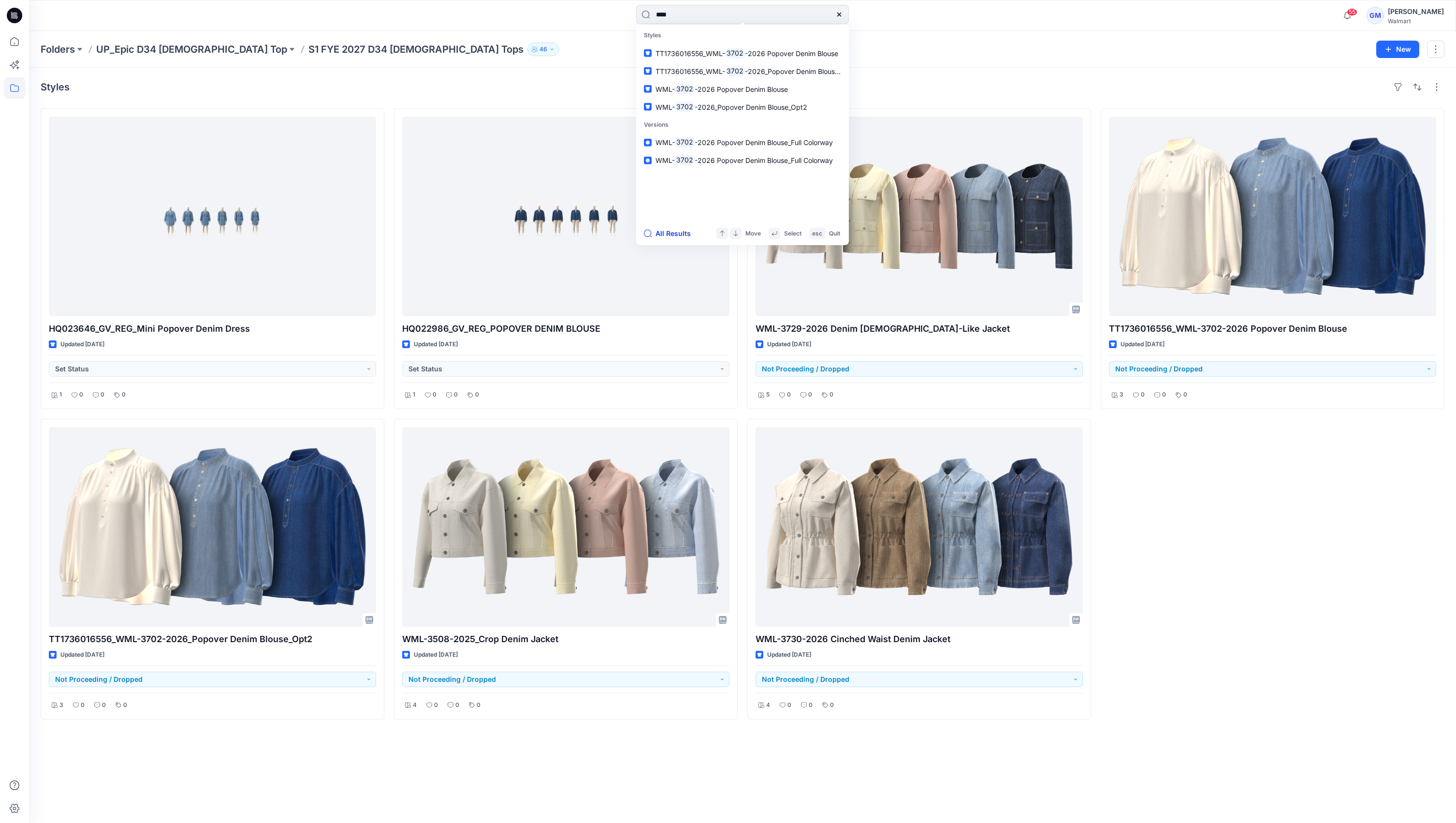
type input "****"
click at [687, 232] on button "All Results" at bounding box center [671, 234] width 54 height 11
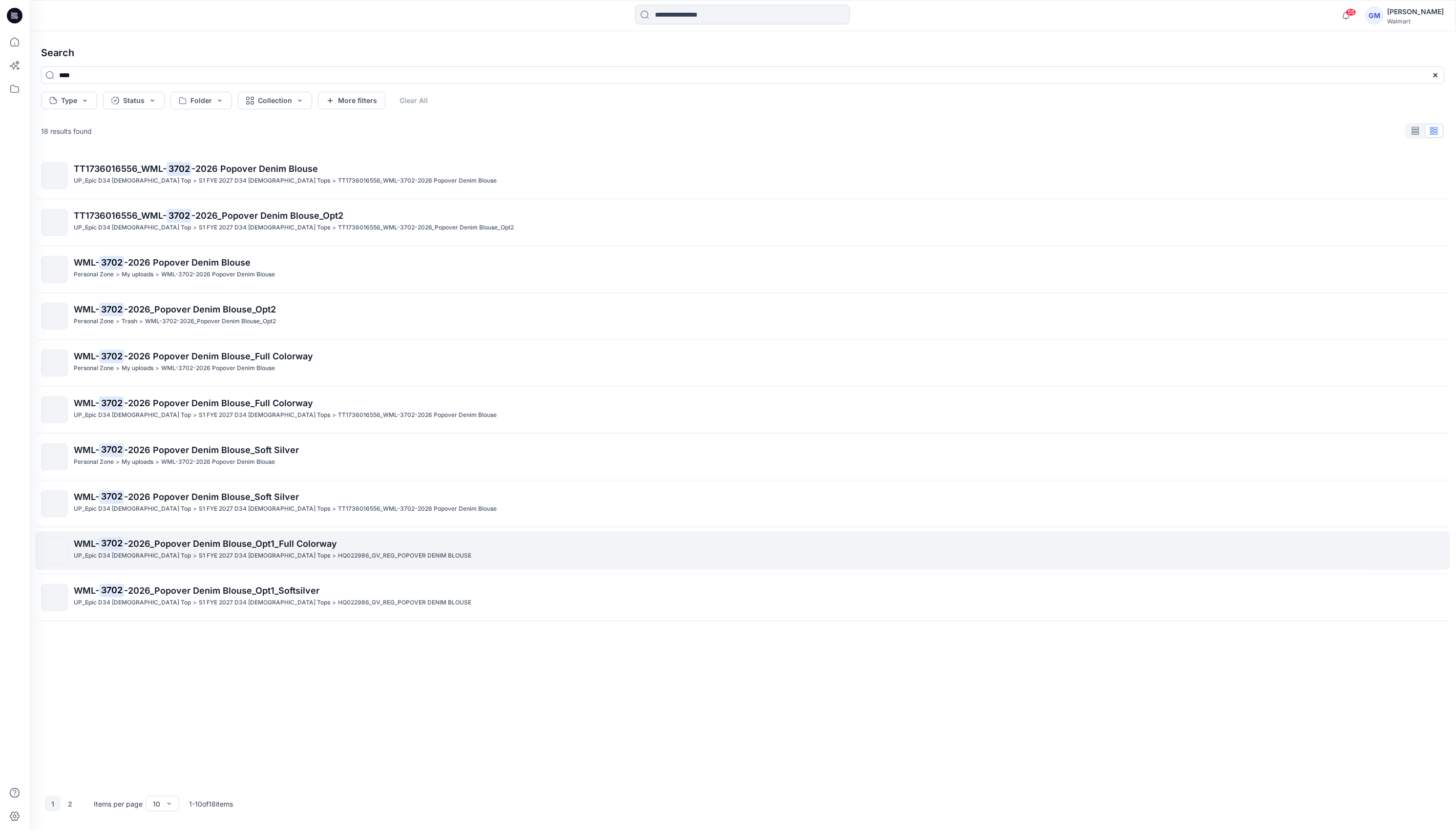
click at [319, 544] on span "-2026_Popover Denim Blouse_Opt1_Full Colorway" at bounding box center [230, 544] width 213 height 11
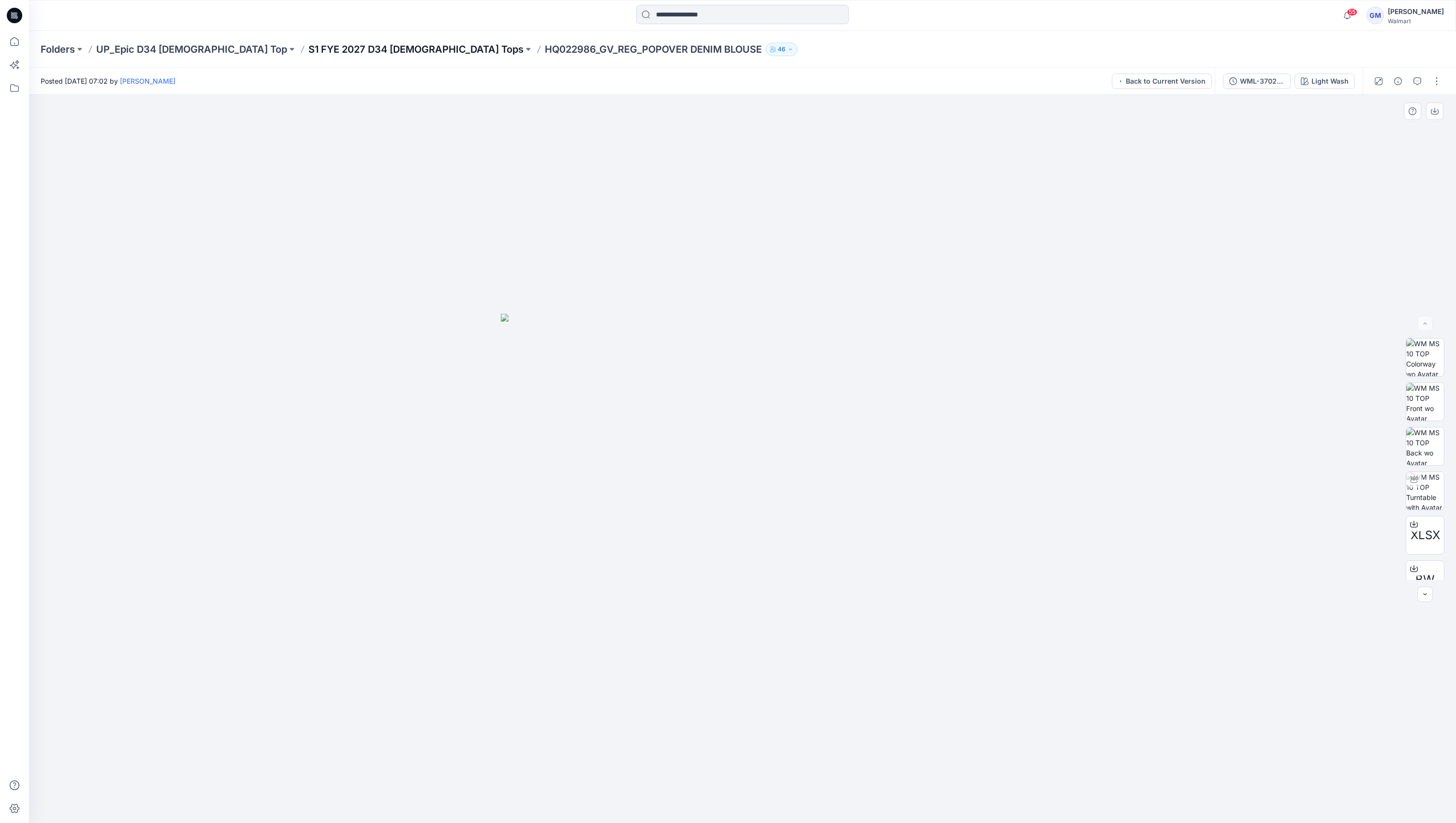
click at [337, 51] on p "S1 FYE 2027 D34 [DEMOGRAPHIC_DATA] Tops" at bounding box center [416, 49] width 216 height 13
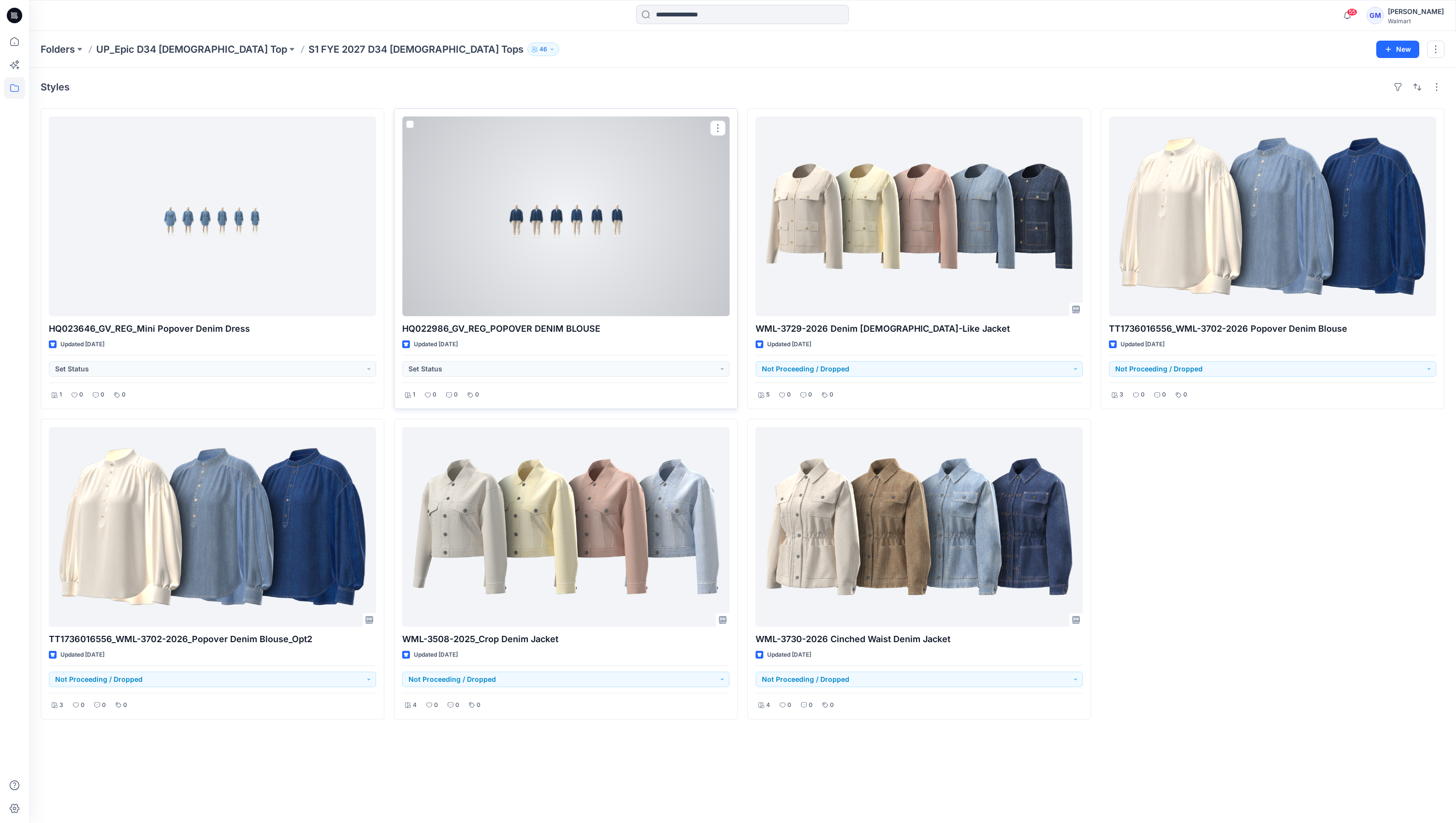
click at [578, 259] on div at bounding box center [566, 217] width 328 height 199
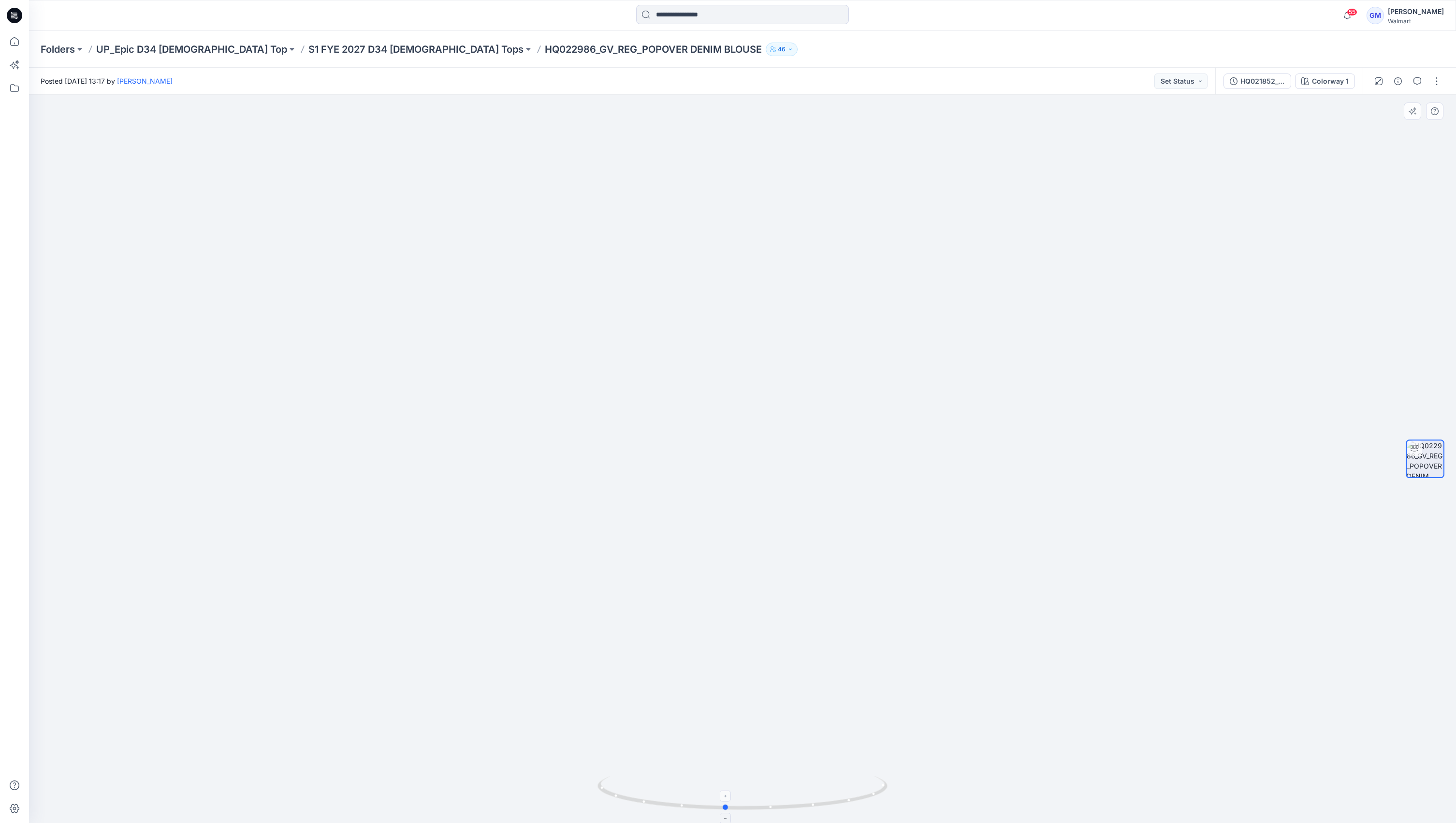
drag, startPoint x: 853, startPoint y: 794, endPoint x: 844, endPoint y: 798, distance: 9.8
click at [844, 798] on icon at bounding box center [743, 794] width 292 height 36
click at [1256, 86] on div "HQ021852_GV_REG_DENIM SHORT 4 PM_Colorway 2_Front" at bounding box center [1263, 80] width 44 height 11
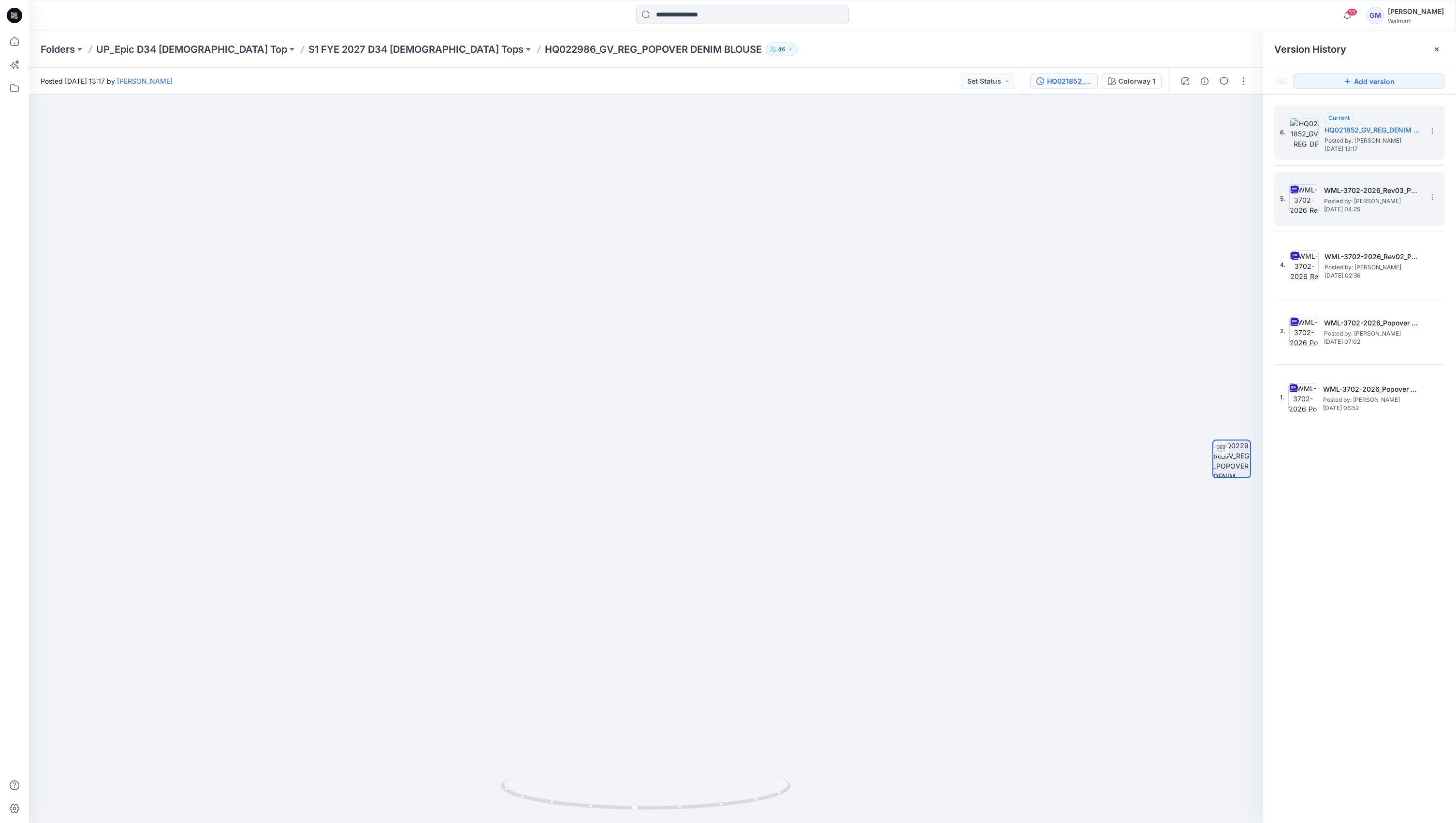
click at [1372, 206] on span "[DATE] 04:25" at bounding box center [1372, 209] width 97 height 7
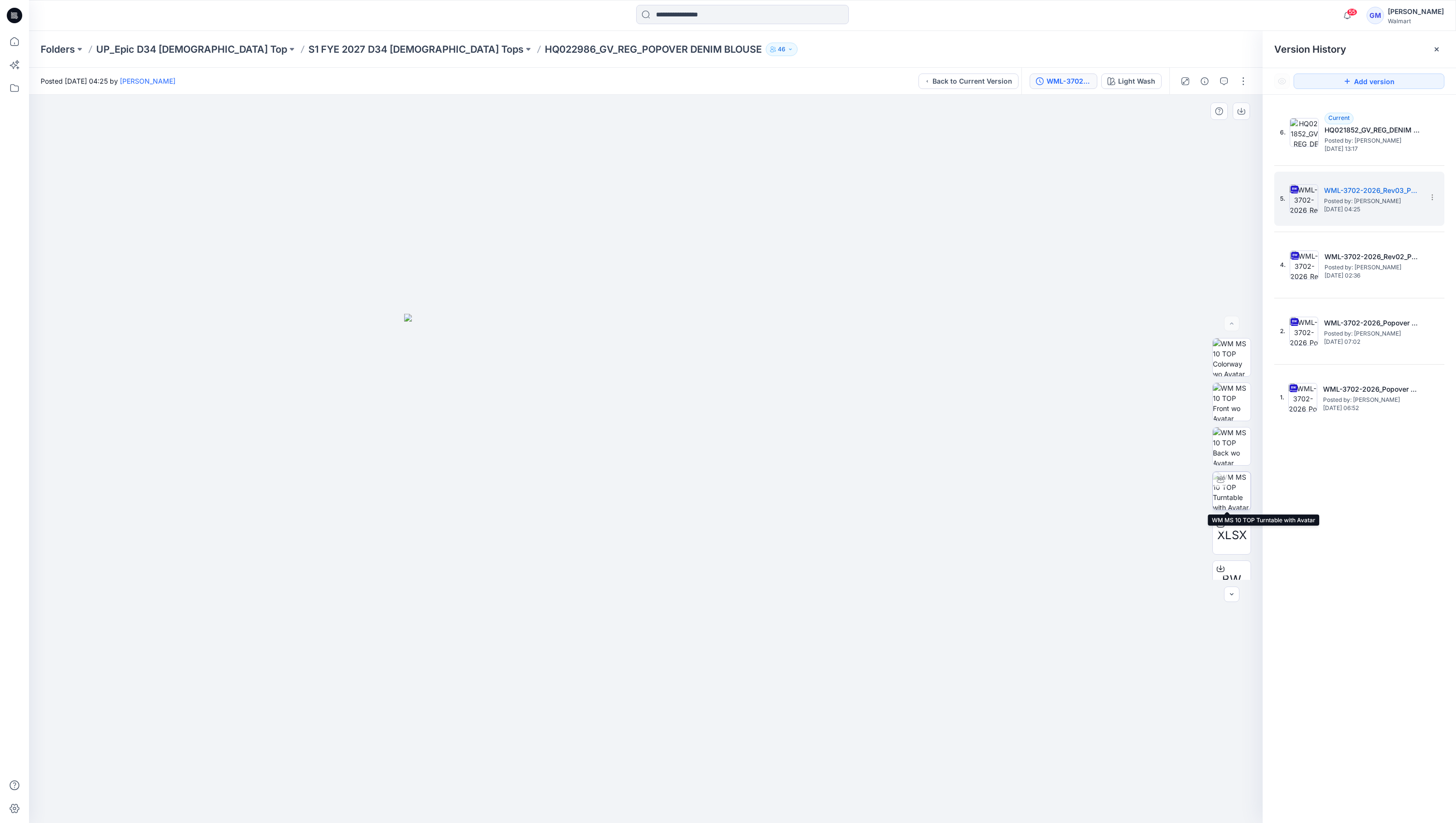
click at [1220, 483] on div at bounding box center [1220, 480] width 15 height 15
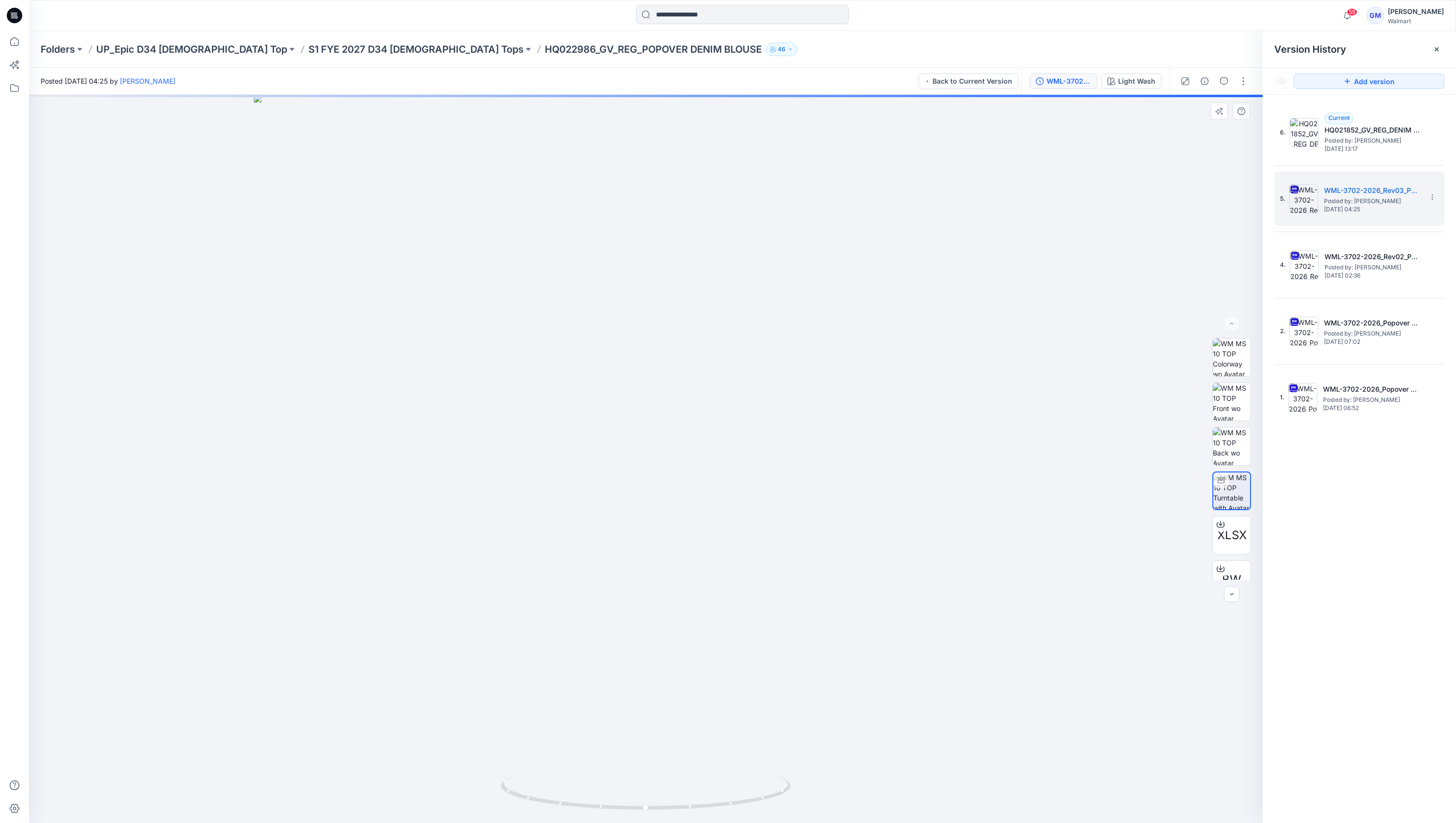
drag, startPoint x: 753, startPoint y: 673, endPoint x: 766, endPoint y: 760, distance: 88.0
click at [753, 712] on img at bounding box center [646, 459] width 785 height 729
drag, startPoint x: 785, startPoint y: 798, endPoint x: 654, endPoint y: 805, distance: 131.2
click at [654, 805] on icon at bounding box center [647, 794] width 292 height 36
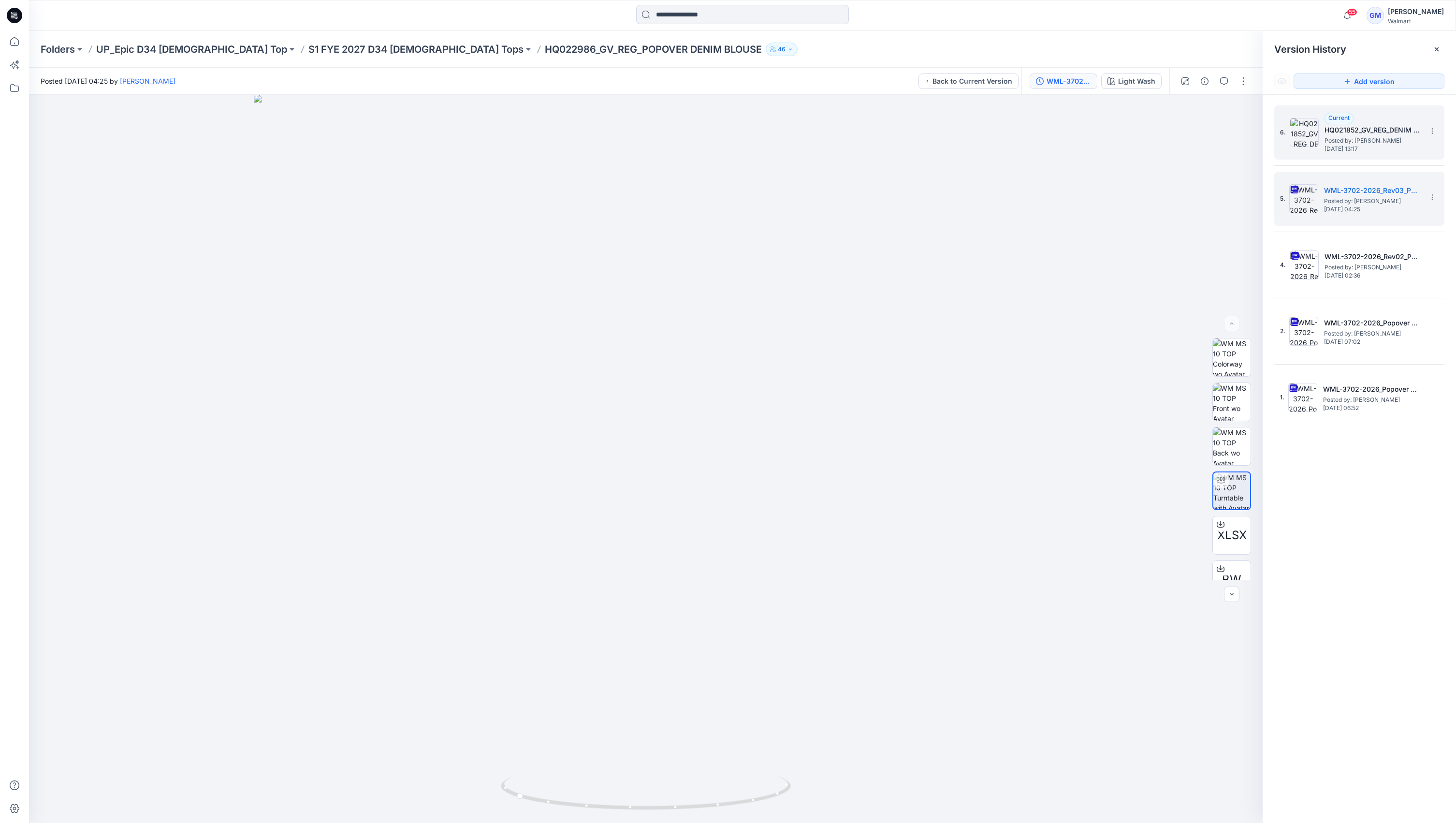
click at [1360, 141] on span "Posted by: [PERSON_NAME]" at bounding box center [1373, 141] width 97 height 10
click at [1434, 129] on icon at bounding box center [1432, 131] width 8 height 8
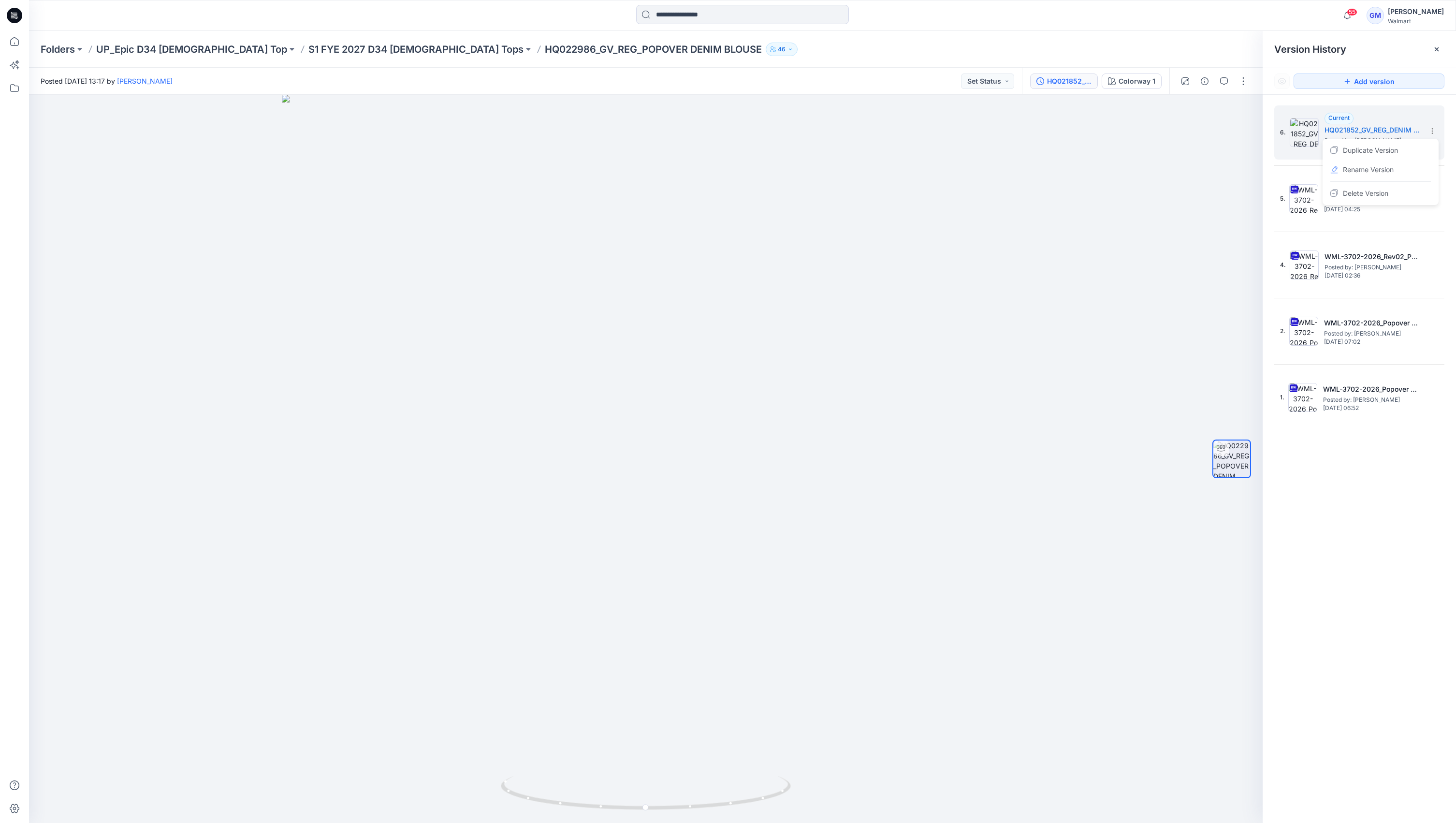
click at [1312, 496] on div "6. Current HQ021852_GV_REG_DENIM SHORT 4 PM_Colorway 2_Front Posted by: [PERSON…" at bounding box center [1359, 466] width 193 height 743
click at [1385, 187] on h5 "WML-3702-2026_Rev03_Popover Denim Blouse_Full Colorway" at bounding box center [1372, 191] width 97 height 11
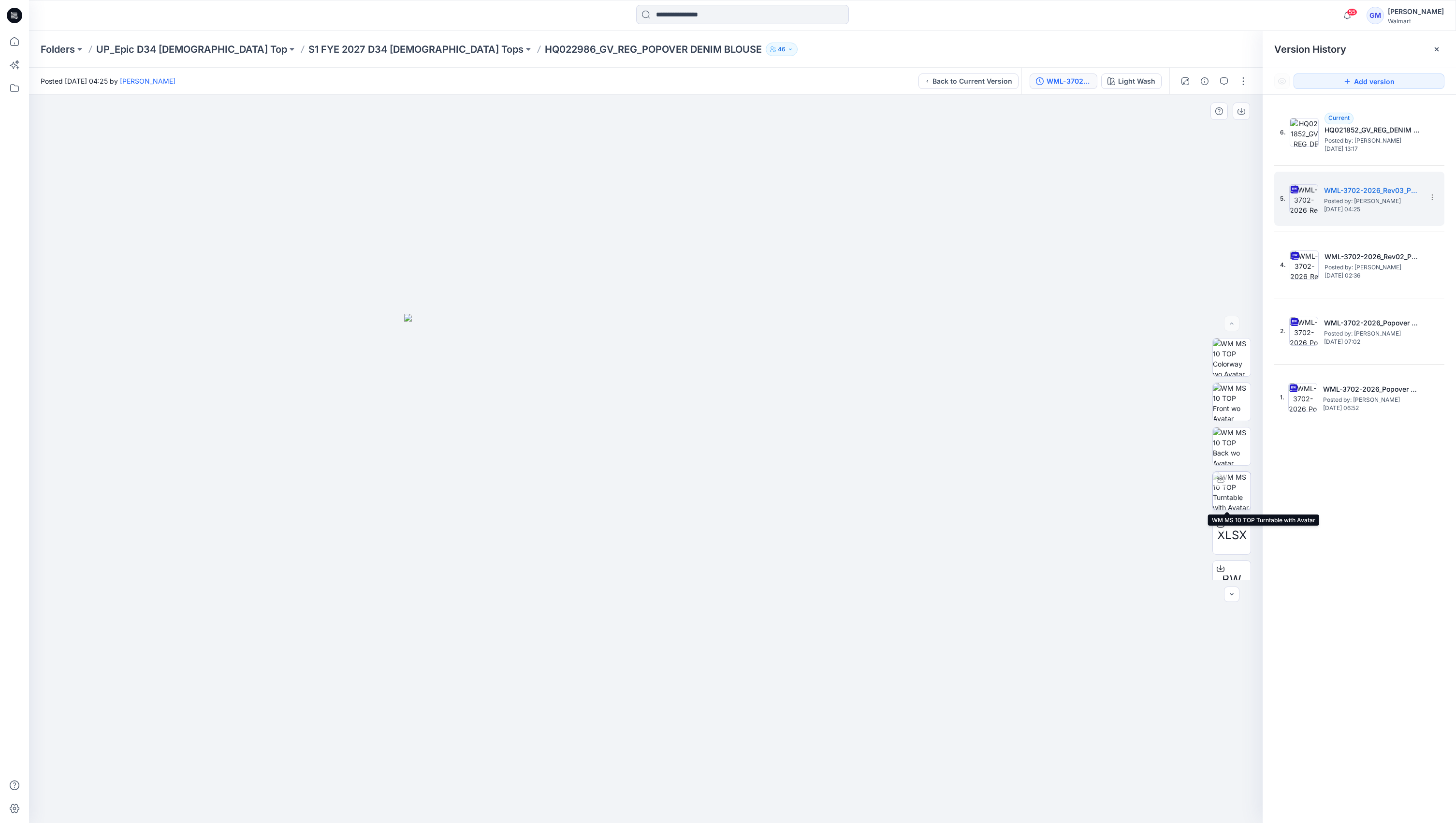
click at [1222, 483] on div at bounding box center [1220, 480] width 15 height 15
click at [1376, 125] on h5 "HQ021852_GV_REG_DENIM SHORT 4 PM_Colorway 2_Front" at bounding box center [1373, 130] width 97 height 11
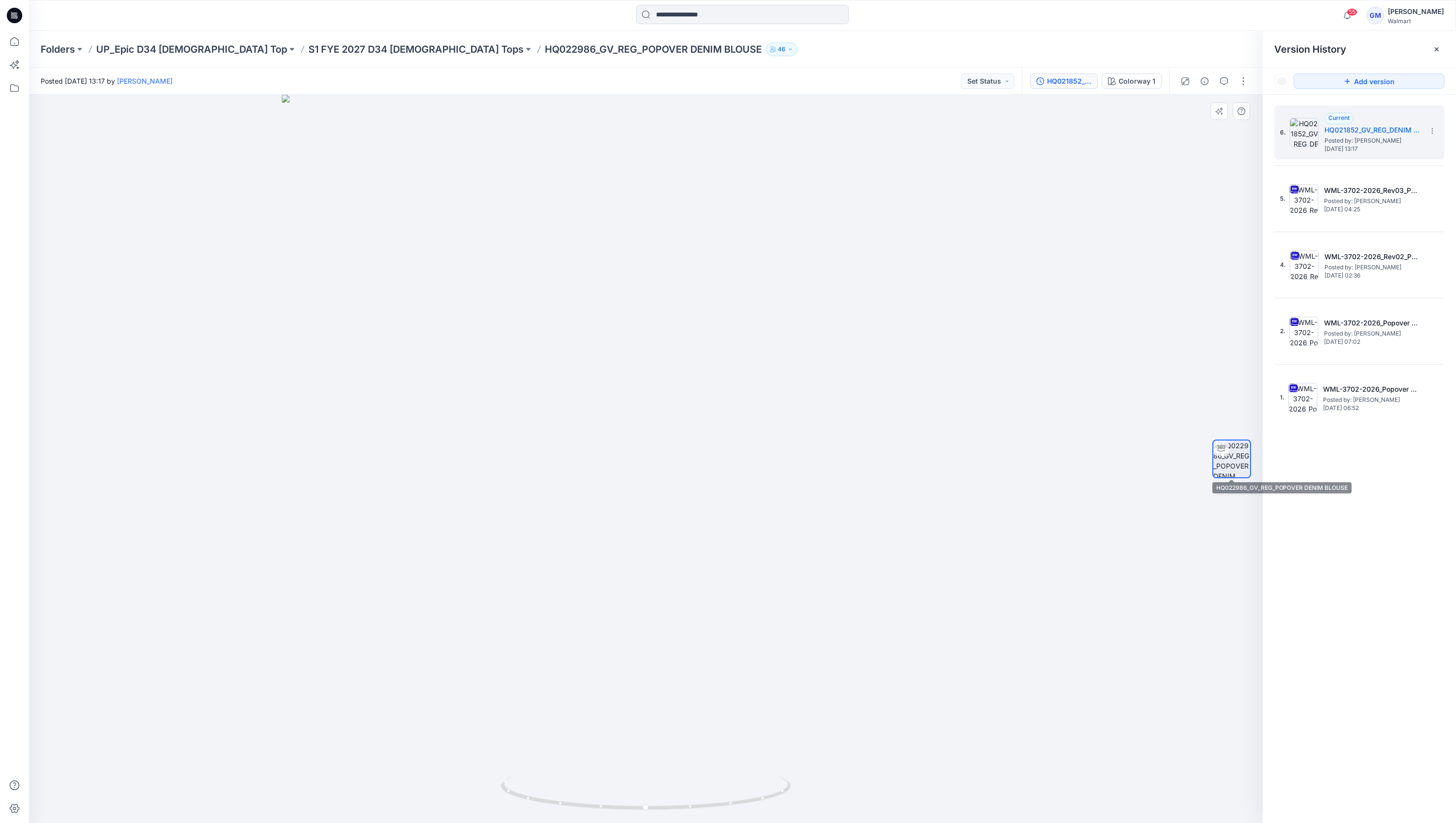
click at [1237, 466] on img at bounding box center [1232, 459] width 36 height 36
click at [1374, 199] on span "Posted by: [PERSON_NAME]" at bounding box center [1372, 201] width 97 height 10
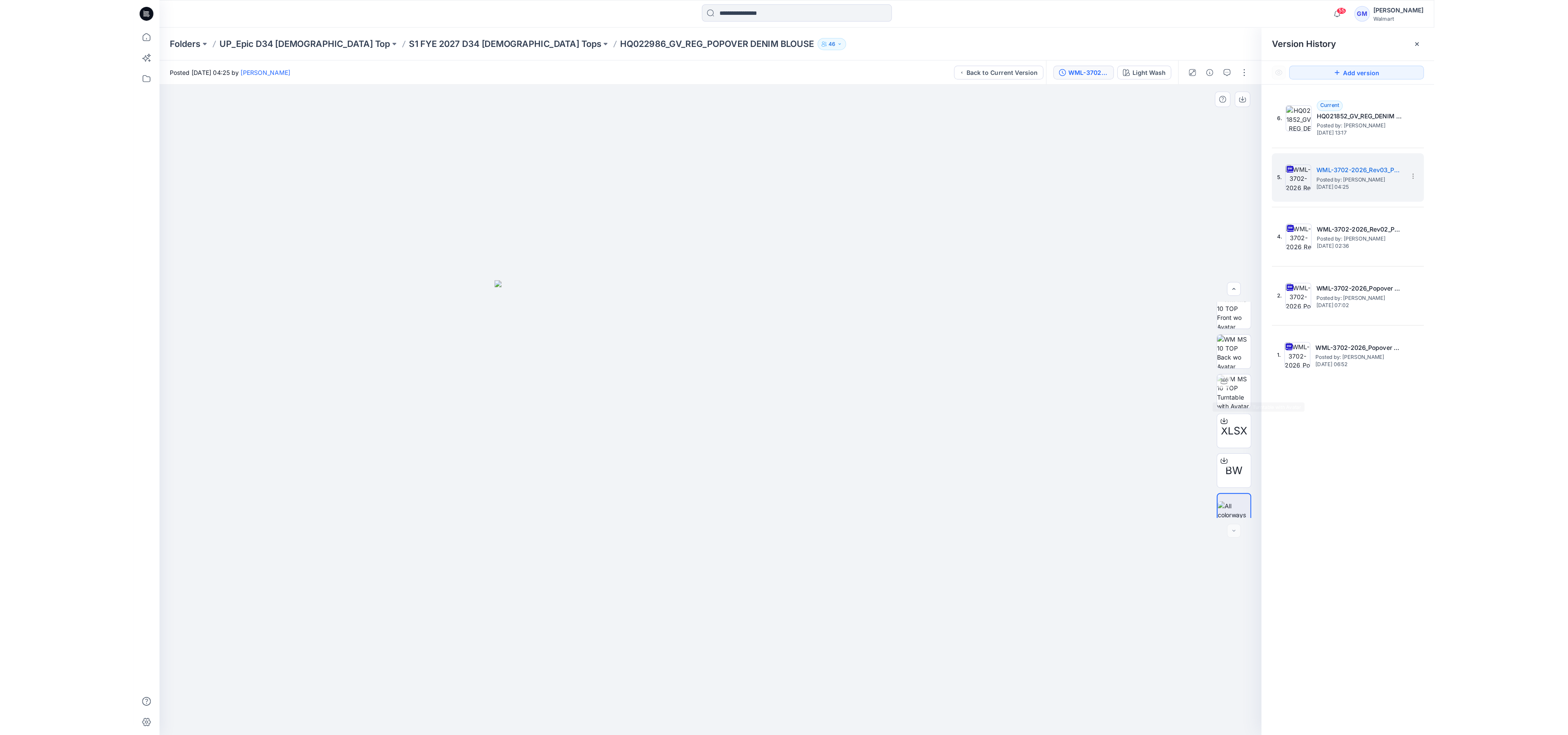
scroll to position [46, 0]
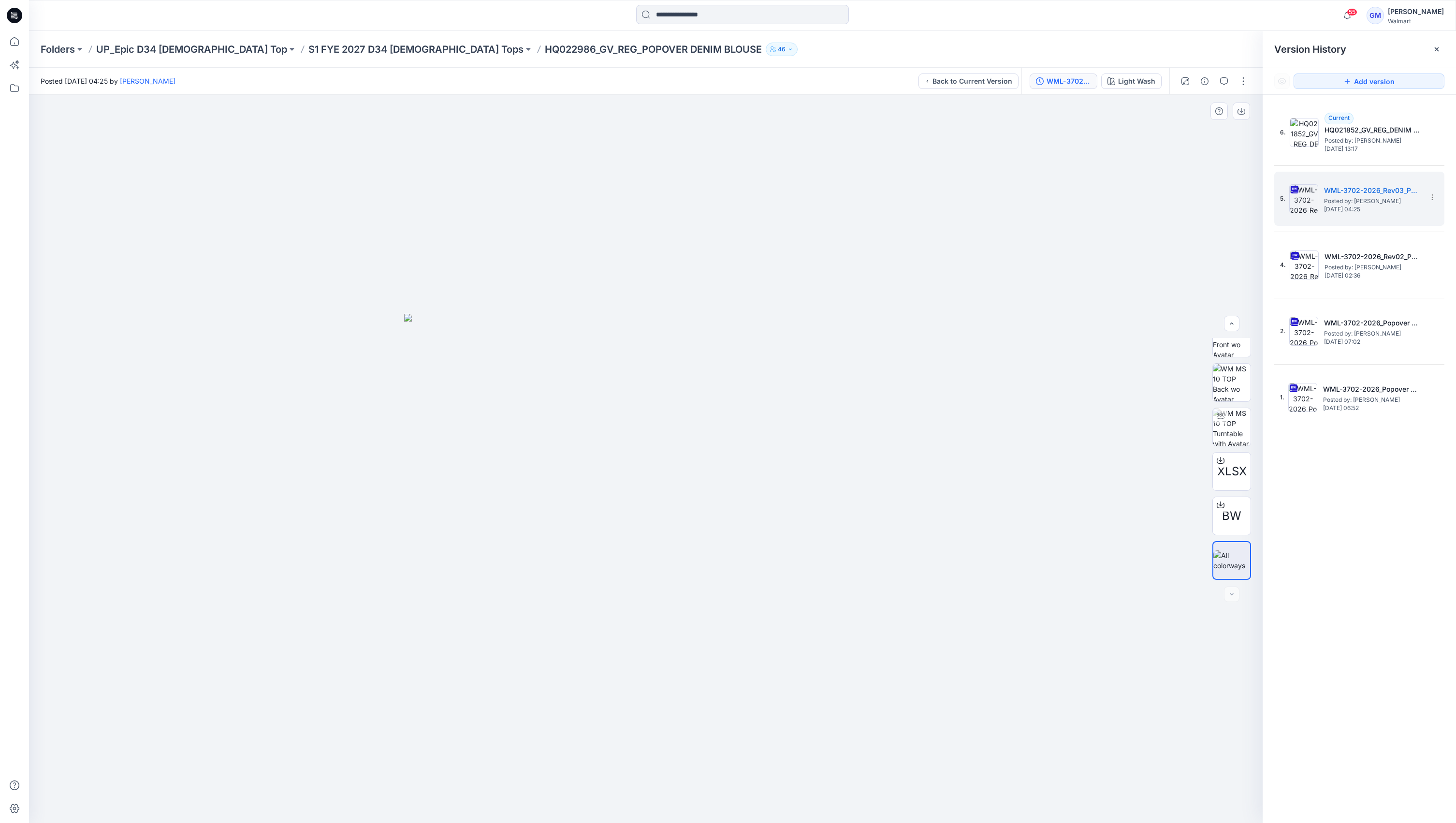
click at [743, 630] on div at bounding box center [646, 459] width 1234 height 729
click at [557, 380] on img at bounding box center [646, 568] width 484 height 509
click at [342, 40] on div "Folders UP_Epic D34 [DEMOGRAPHIC_DATA] Top S1 FYE 2027 D34 [DEMOGRAPHIC_DATA] T…" at bounding box center [742, 49] width 1427 height 36
click at [333, 48] on p "S1 FYE 2027 D34 [DEMOGRAPHIC_DATA] Tops" at bounding box center [416, 49] width 216 height 13
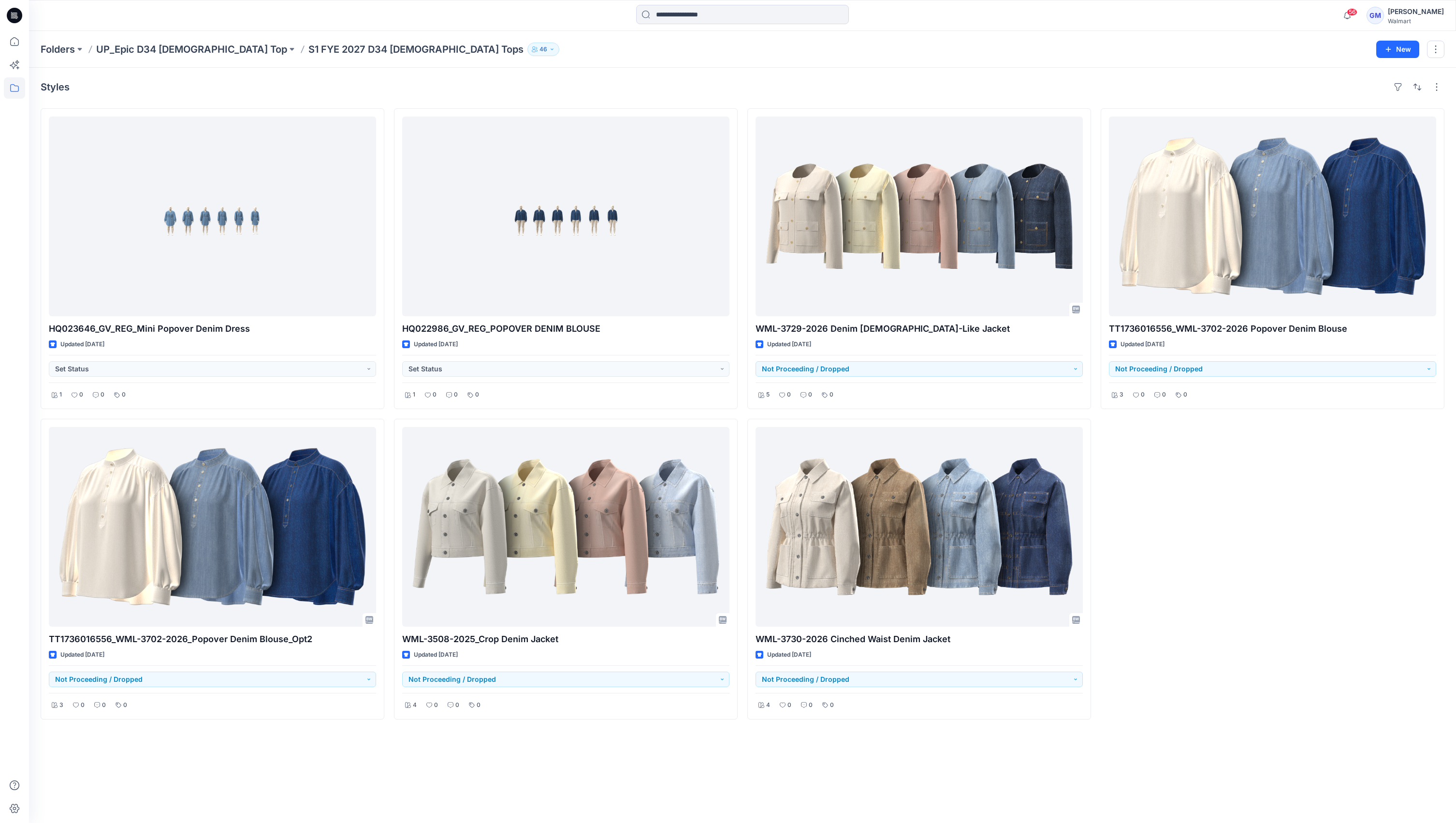
drag, startPoint x: 1235, startPoint y: 491, endPoint x: 1219, endPoint y: 485, distance: 17.1
click at [1235, 491] on div "TT1736016556_WML-3702-2026 Popover Denim Blouse Updated [DATE] Not Proceeding /…" at bounding box center [1272, 414] width 344 height 611
click at [517, 91] on div "Styles" at bounding box center [742, 87] width 1404 height 15
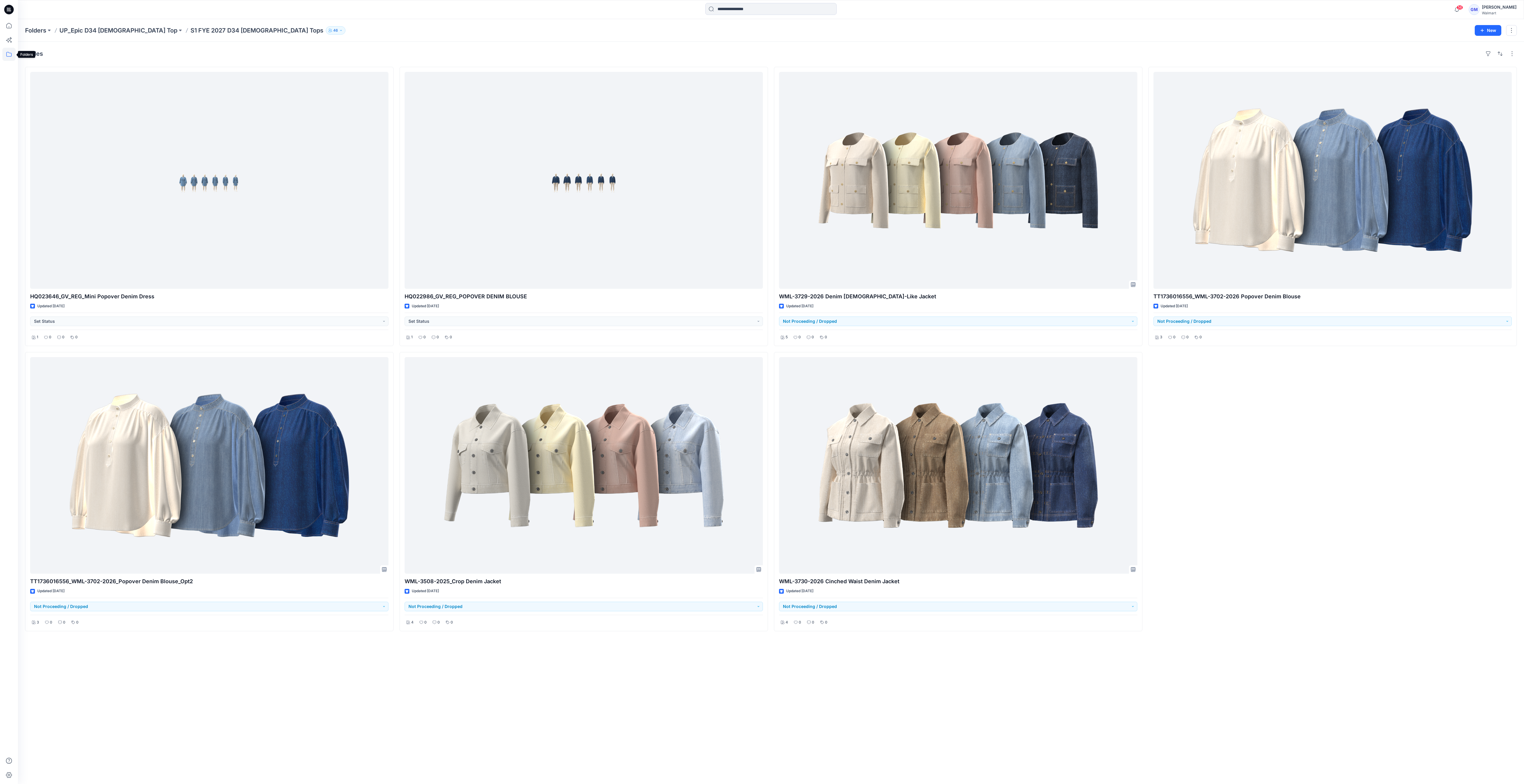
click at [8, 54] on icon at bounding box center [9, 54] width 13 height 13
click at [46, 46] on div at bounding box center [67, 47] width 89 height 12
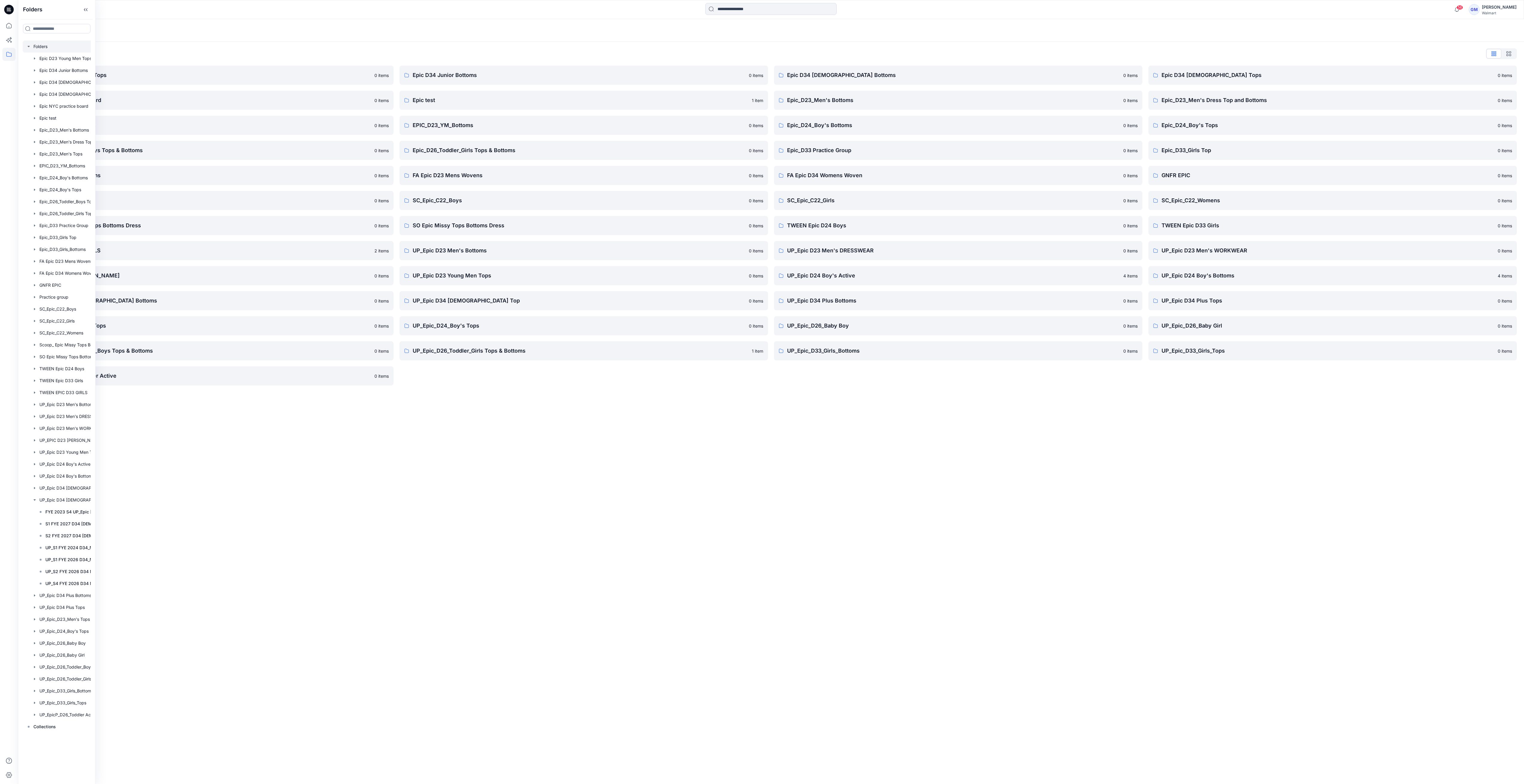
click at [698, 409] on div "Folders Folders List Epic D23 Young Men Tops 0 items Epic NYC practice board 0 …" at bounding box center [771, 401] width 1506 height 765
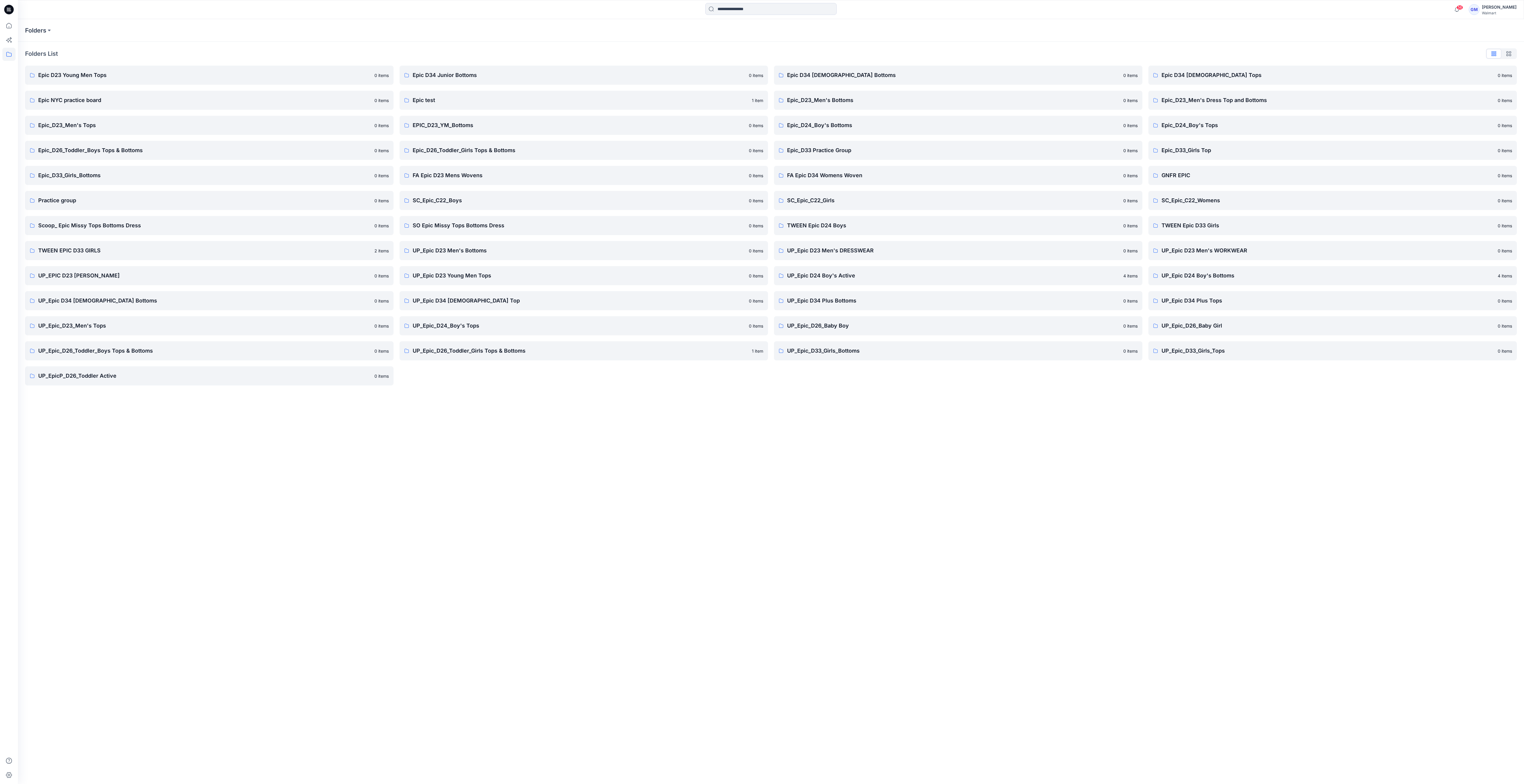
click at [876, 361] on div "Epic D34 [DEMOGRAPHIC_DATA] Bottoms 0 items Epic_D23_Men's Bottoms 0 items Epic…" at bounding box center [958, 225] width 369 height 320
click at [876, 356] on link "UP_Epic_D33_Girls_Bottoms 0 items" at bounding box center [958, 351] width 369 height 19
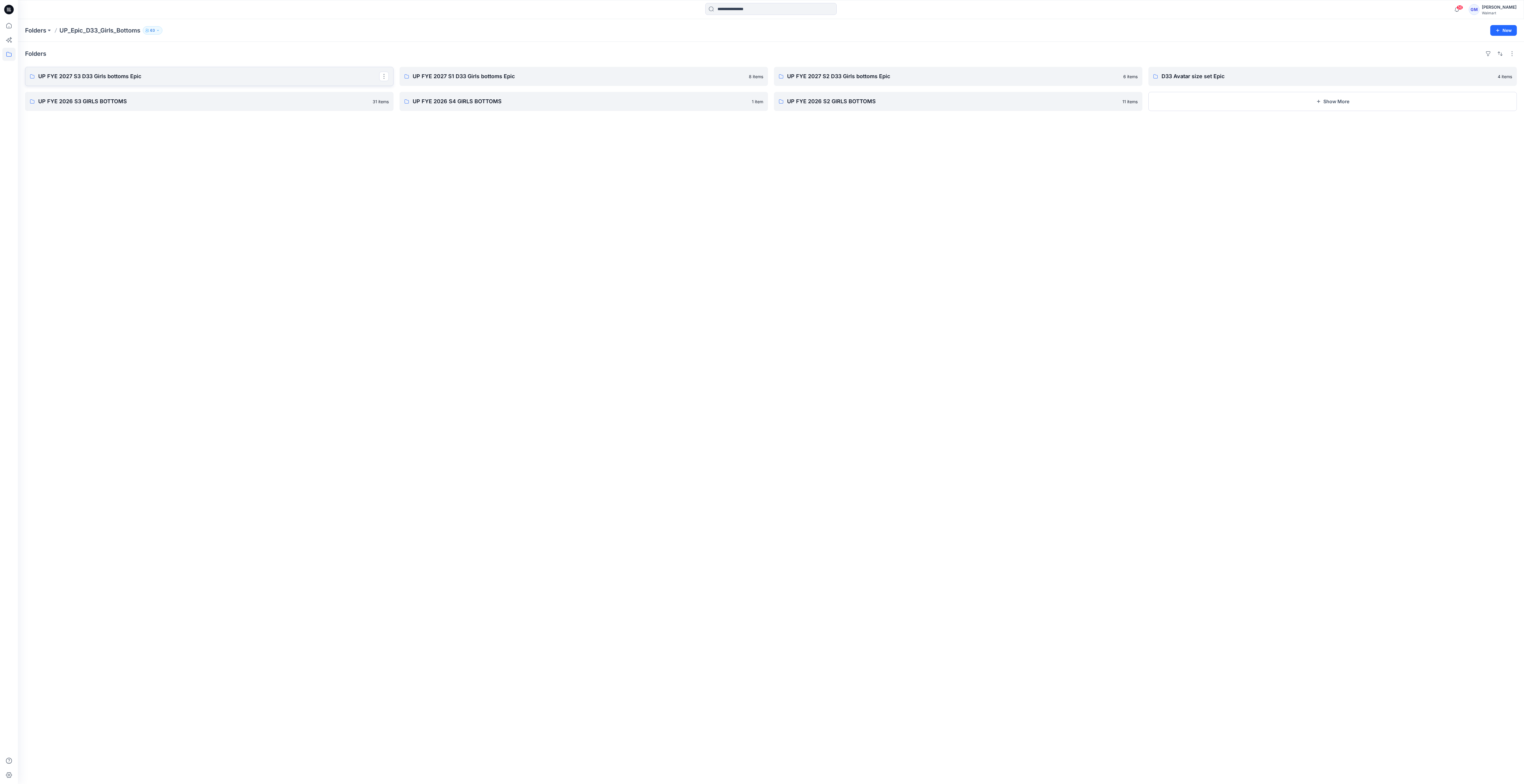
click at [253, 78] on p "UP FYE 2027 S3 D33 Girls bottoms Epic" at bounding box center [209, 76] width 341 height 8
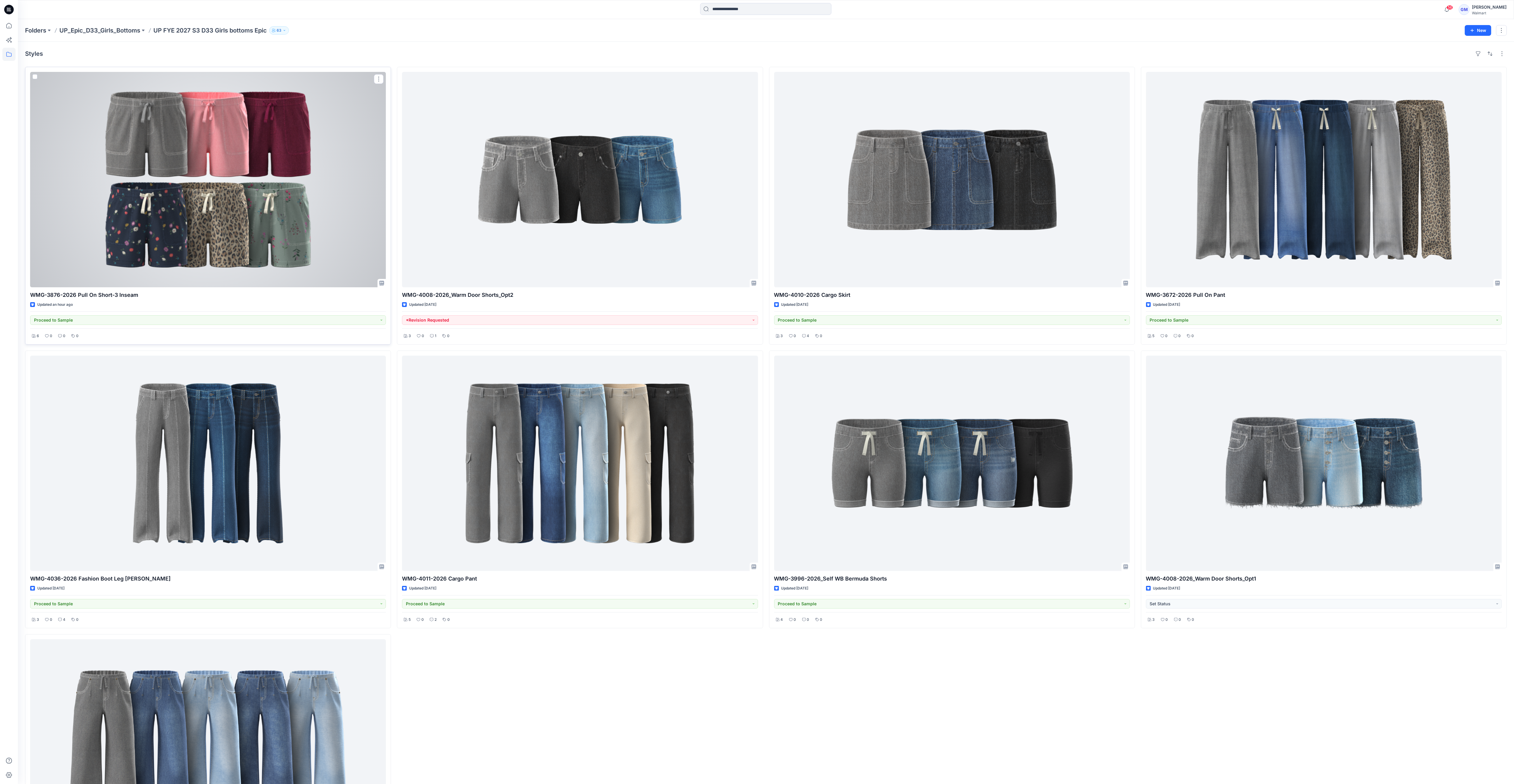
click at [266, 166] on div at bounding box center [208, 180] width 356 height 215
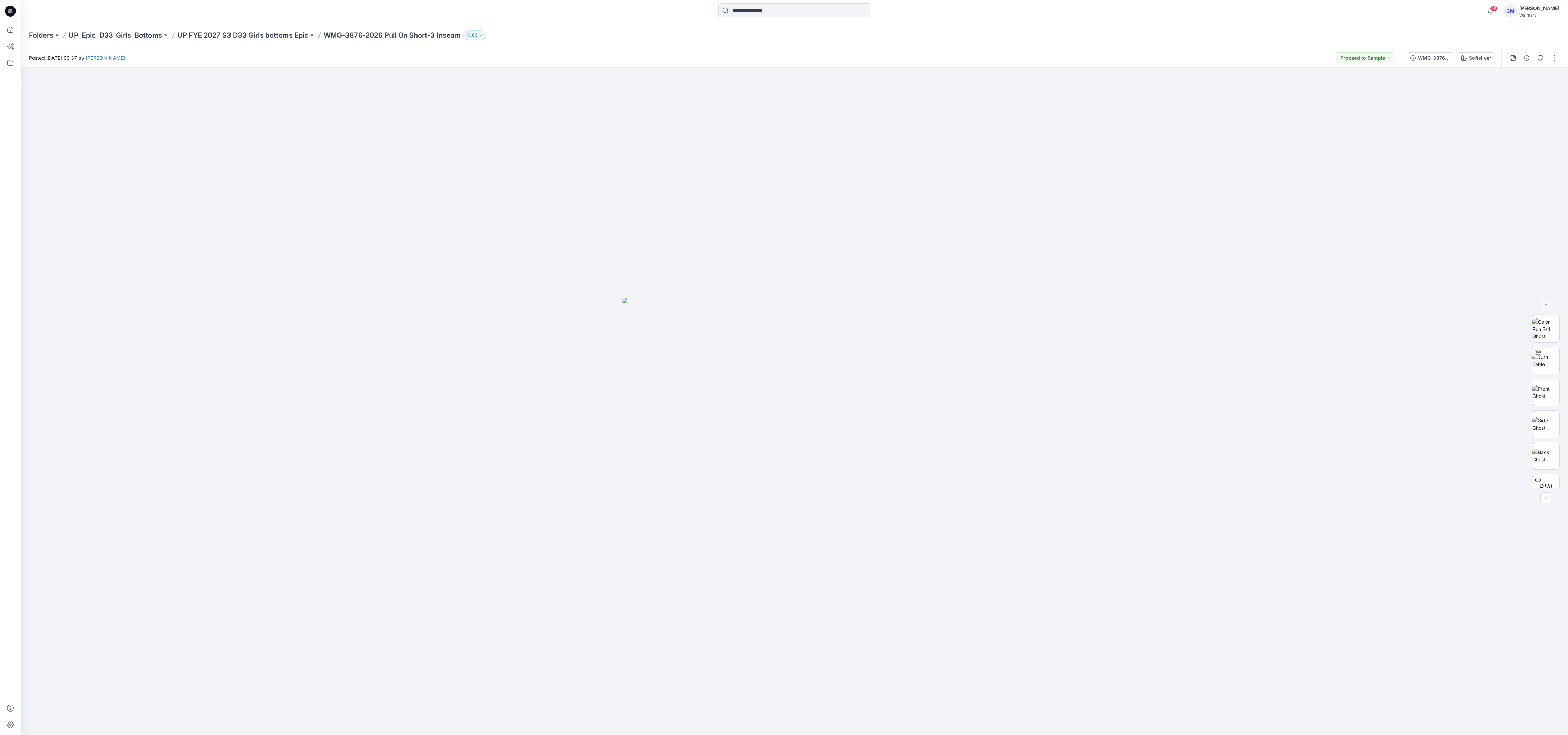
click at [1028, 51] on div "WMG-3876-2026 Pull On Short_Full Colorway Softsilver" at bounding box center [1451, 58] width 101 height 19
click at [1028, 53] on button "Softsilver" at bounding box center [1476, 58] width 39 height 11
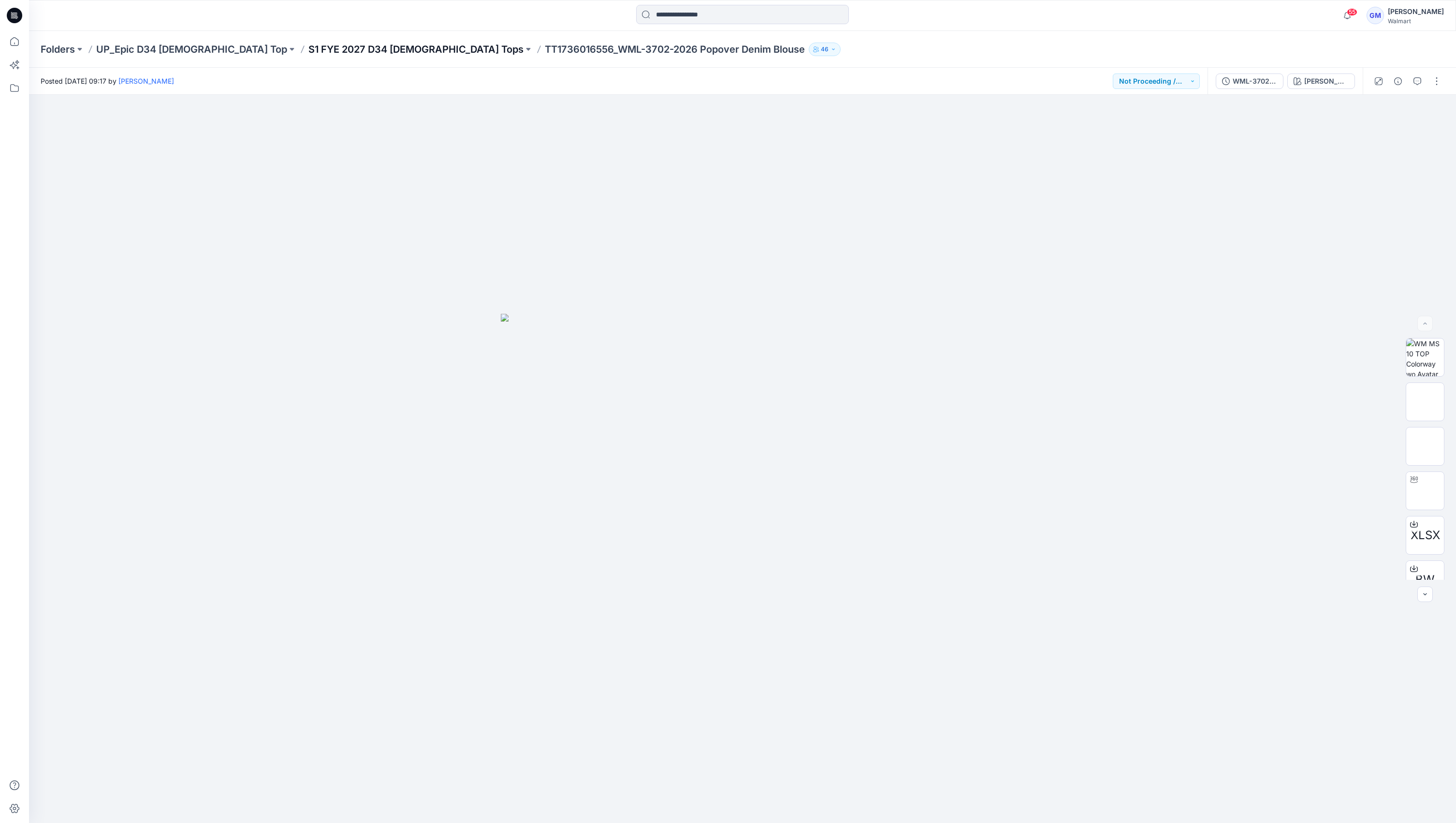
click at [308, 56] on p "S1 FYE 2027 D34 Ladies Tops" at bounding box center [416, 49] width 216 height 13
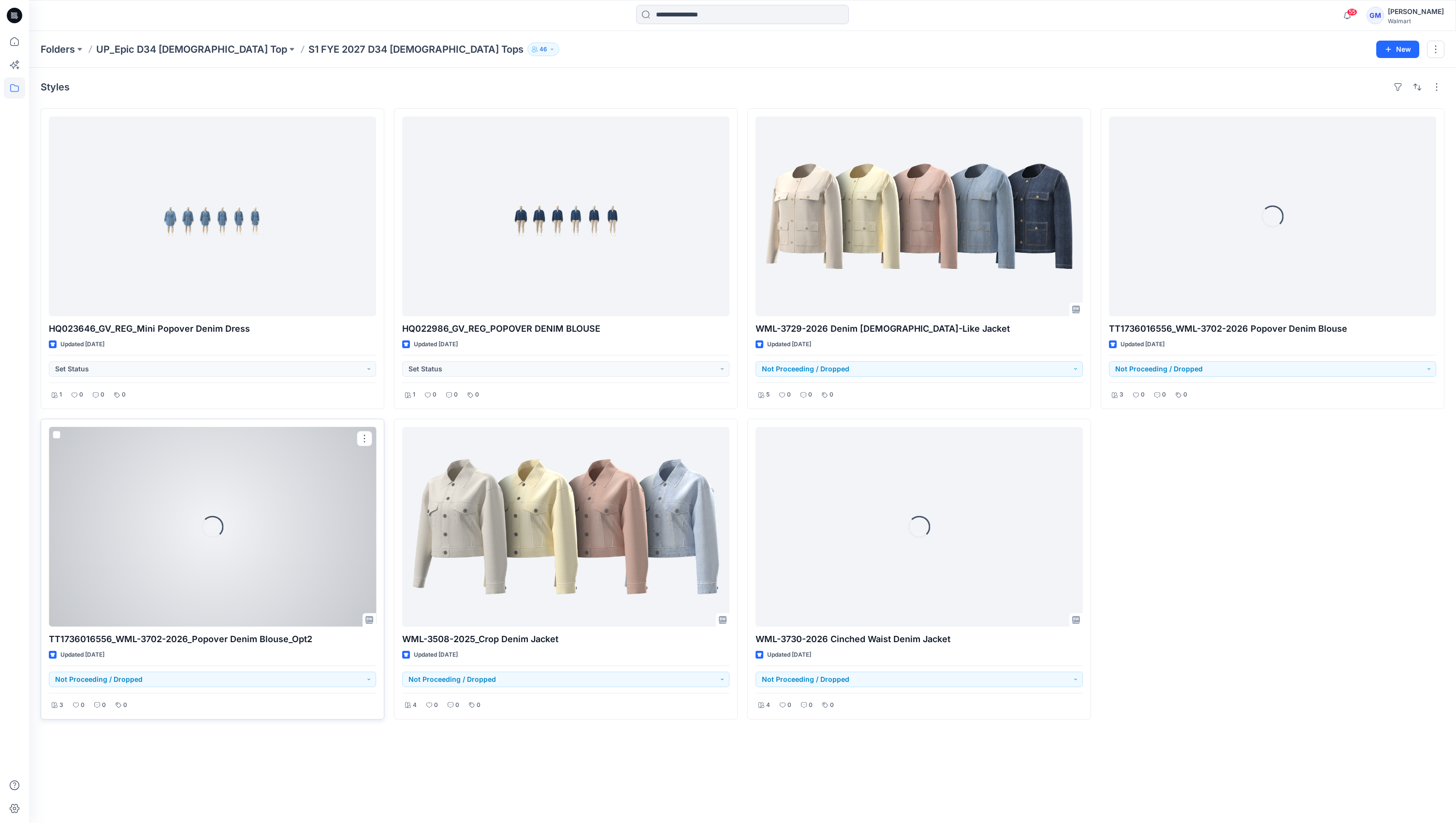
click at [247, 583] on div "Loading..." at bounding box center [213, 527] width 328 height 199
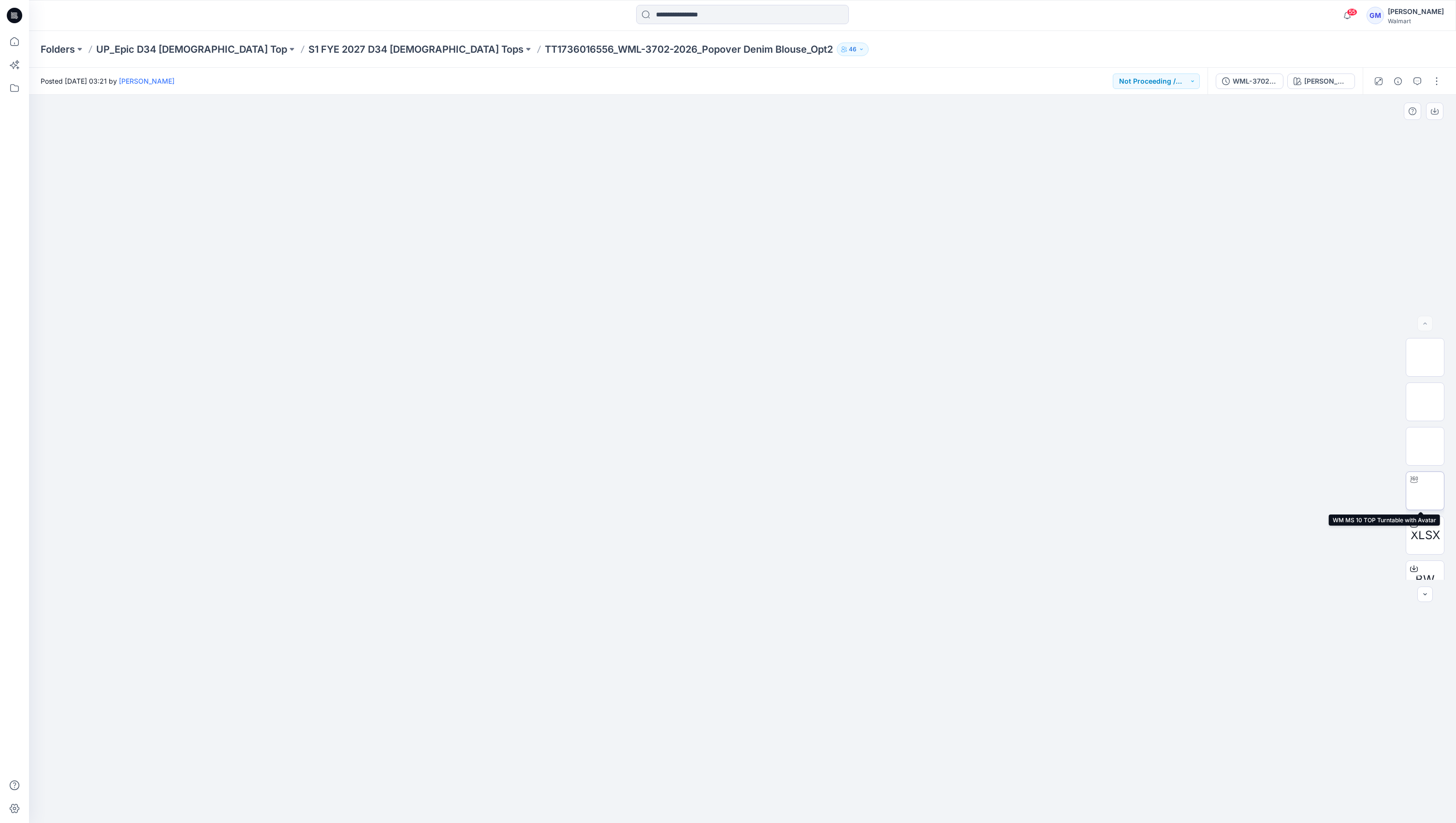
click at [1425, 491] on img at bounding box center [1425, 491] width 0 height 0
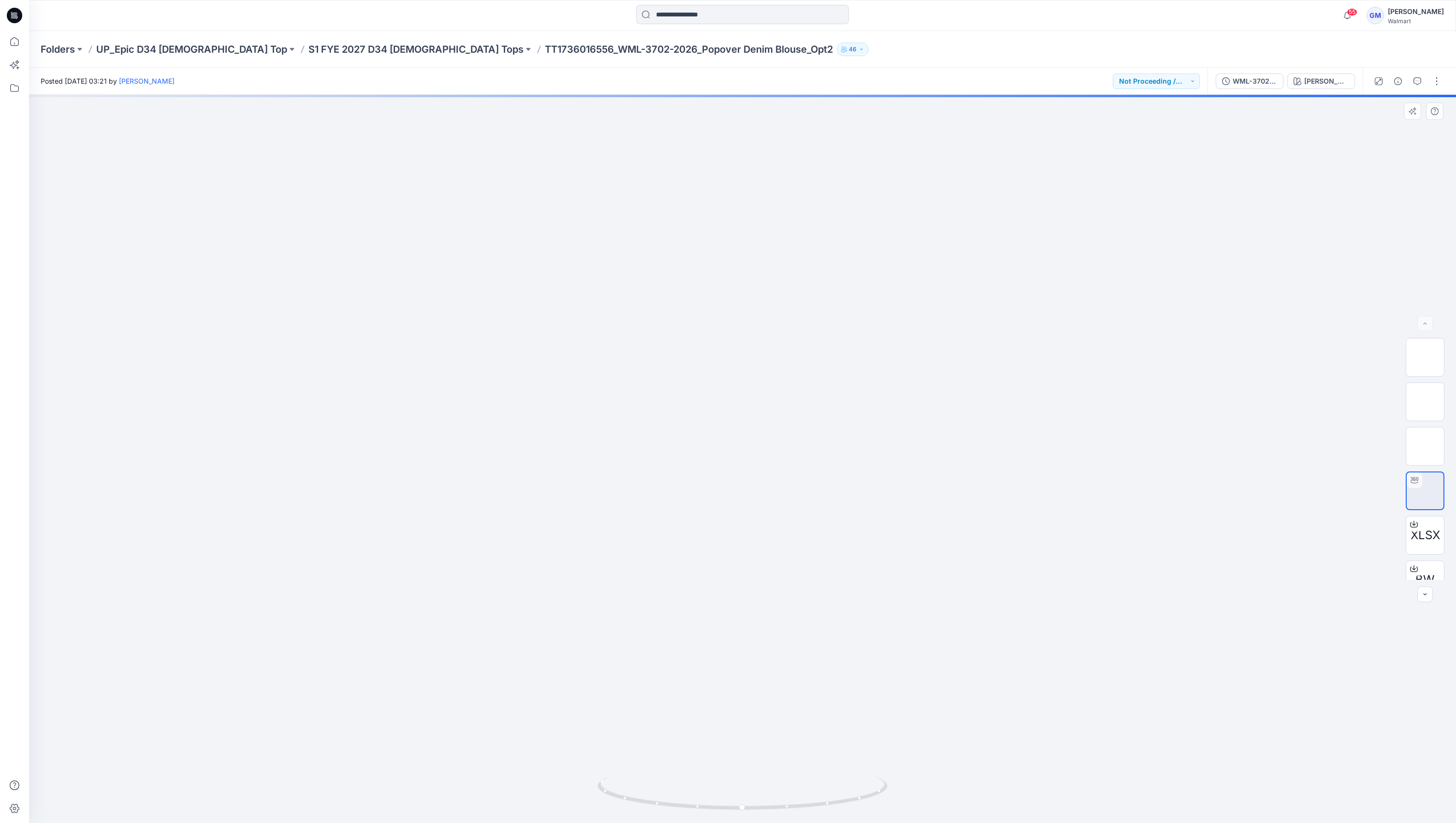
drag, startPoint x: 880, startPoint y: 474, endPoint x: 864, endPoint y: 652, distance: 178.7
click at [864, 95] on img at bounding box center [742, 95] width 791 height 0
drag, startPoint x: 801, startPoint y: 802, endPoint x: 689, endPoint y: 802, distance: 112.0
click at [689, 802] on icon at bounding box center [743, 794] width 292 height 36
click at [863, 805] on icon at bounding box center [743, 794] width 292 height 36
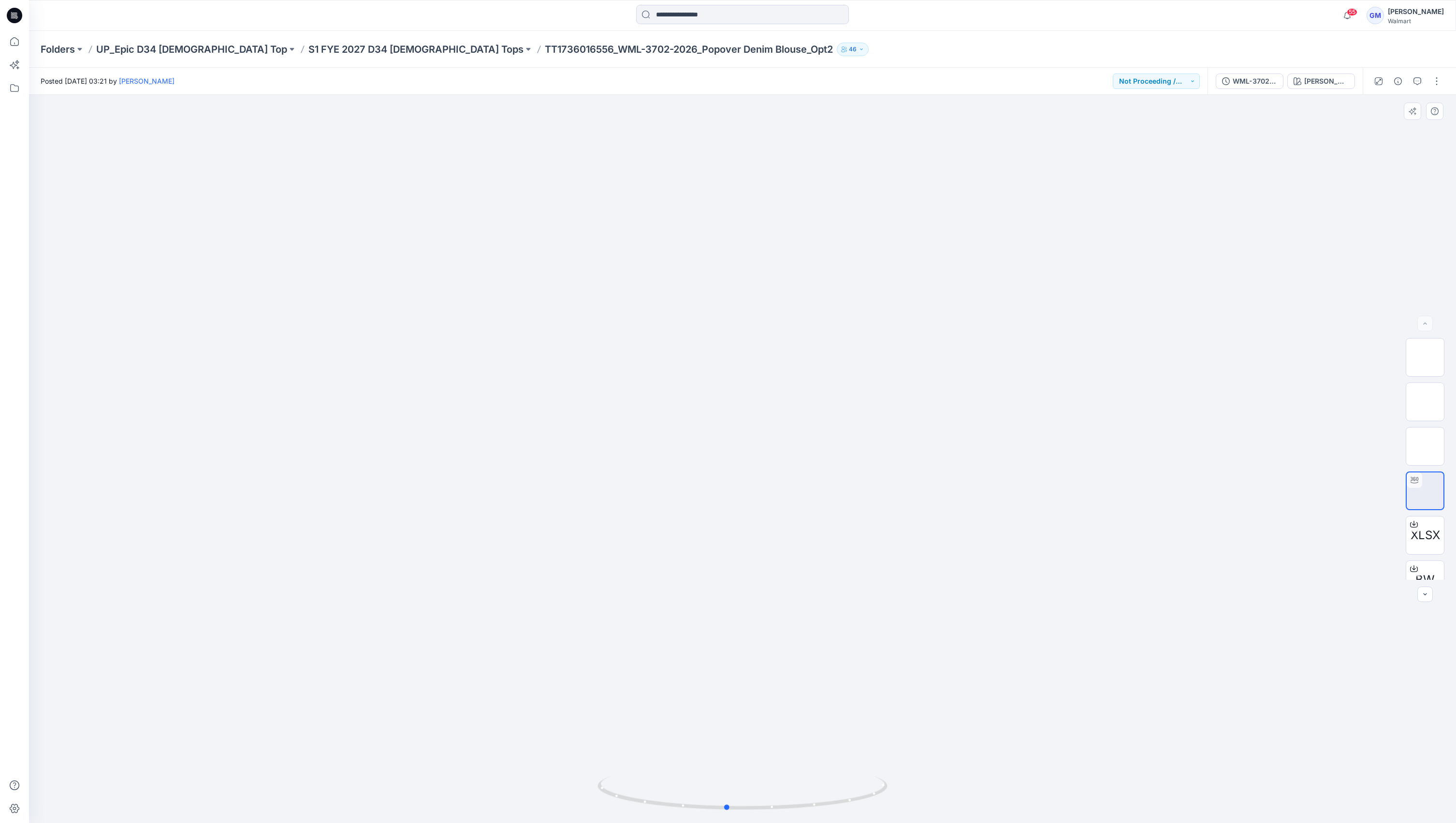
drag, startPoint x: 766, startPoint y: 821, endPoint x: 872, endPoint y: 813, distance: 106.3
click at [872, 813] on img at bounding box center [742, 799] width 290 height 47
